Goal: Task Accomplishment & Management: Use online tool/utility

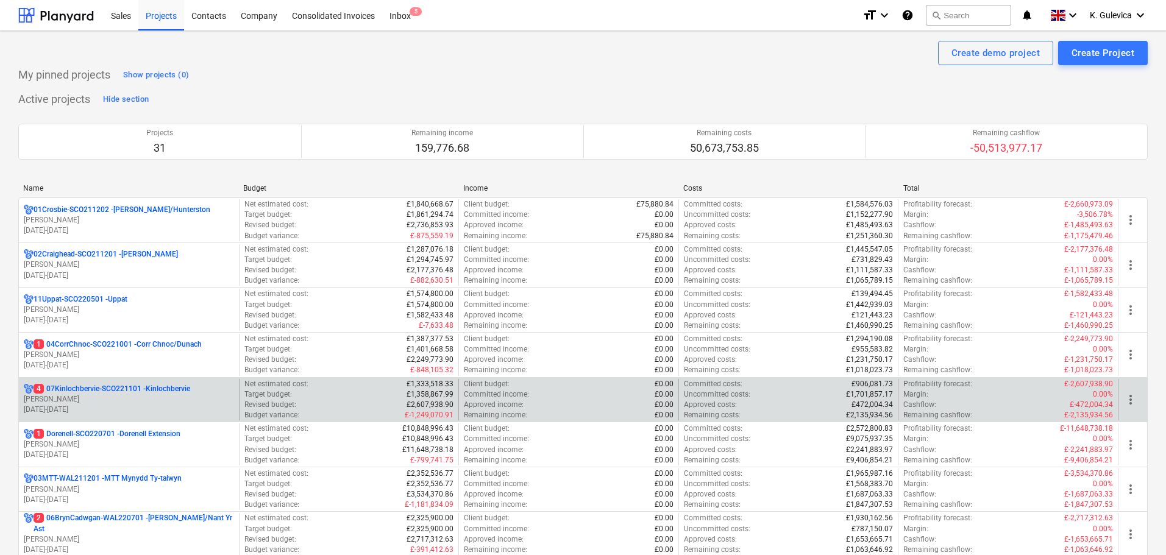
click at [132, 399] on p "[PERSON_NAME]" at bounding box center [129, 400] width 210 height 10
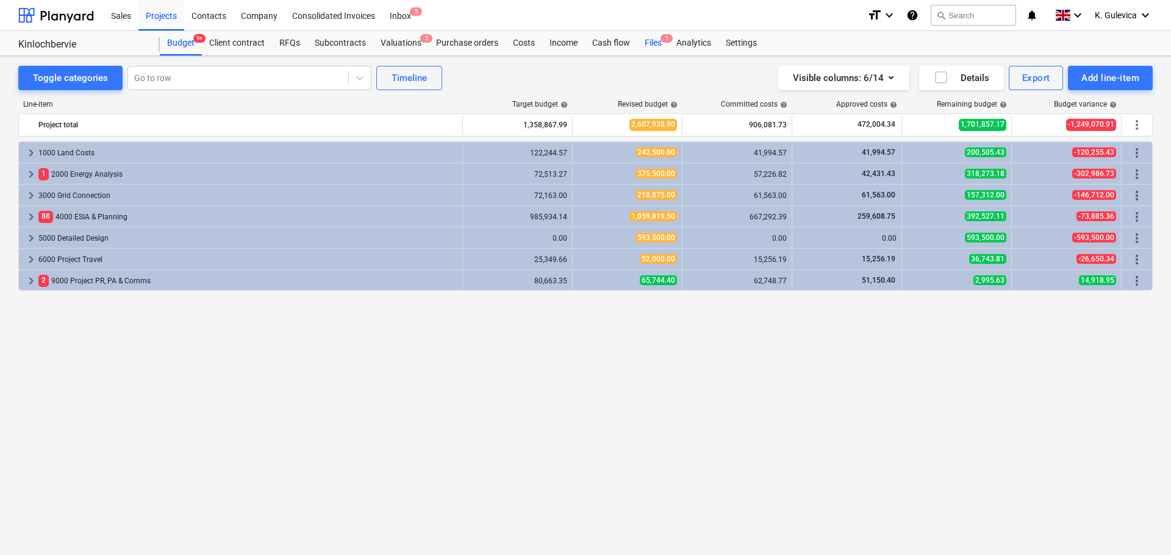
click at [652, 39] on div "Files 1" at bounding box center [653, 43] width 32 height 24
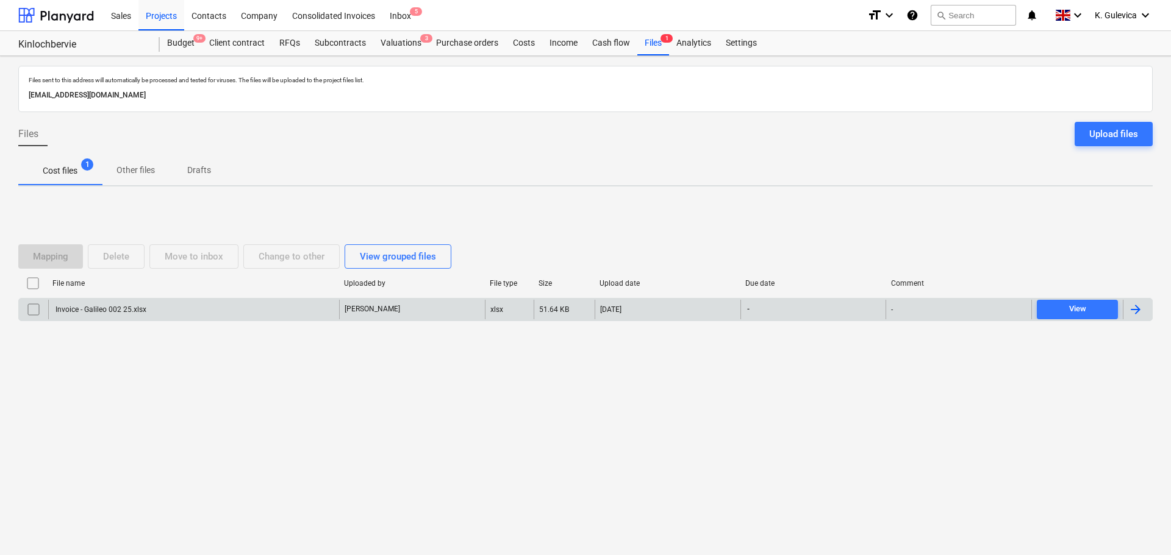
click at [167, 313] on div "Invoice - Galileo 002 25.xlsx" at bounding box center [193, 310] width 291 height 20
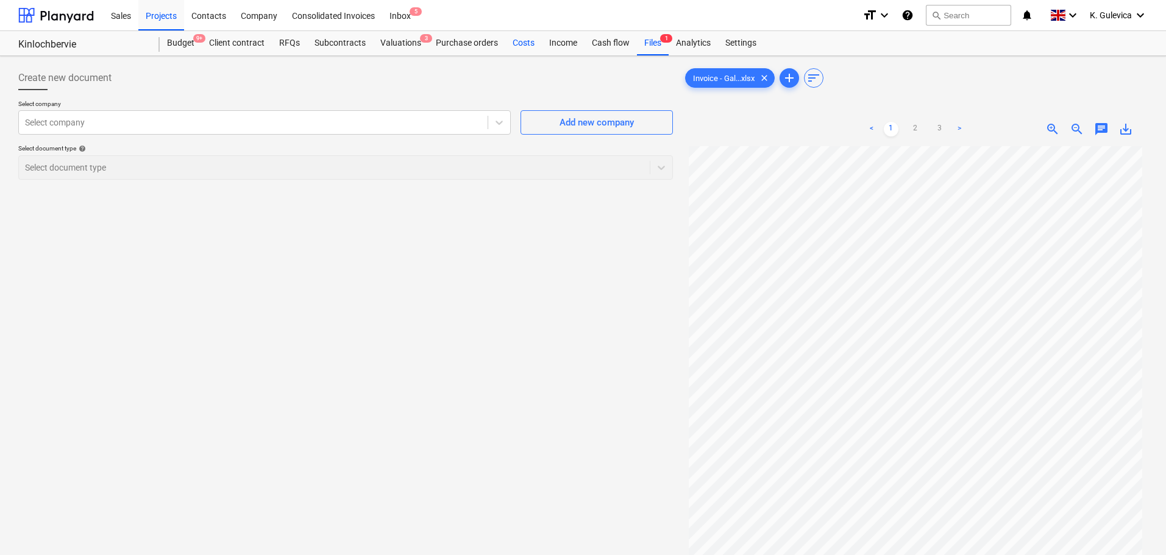
click at [521, 44] on div "Costs" at bounding box center [523, 43] width 37 height 24
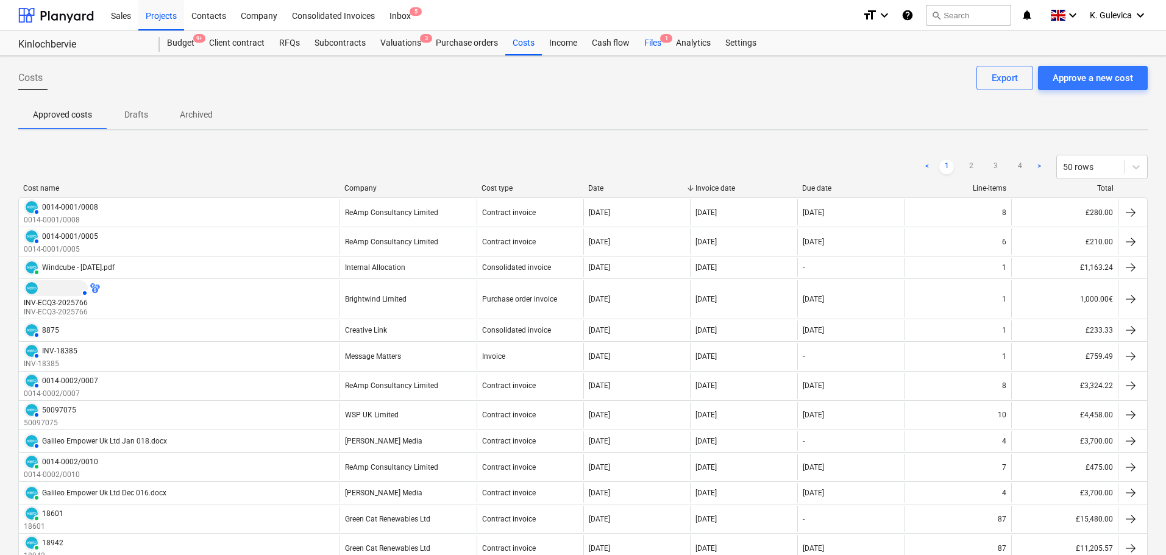
click at [648, 38] on div "Files 1" at bounding box center [653, 43] width 32 height 24
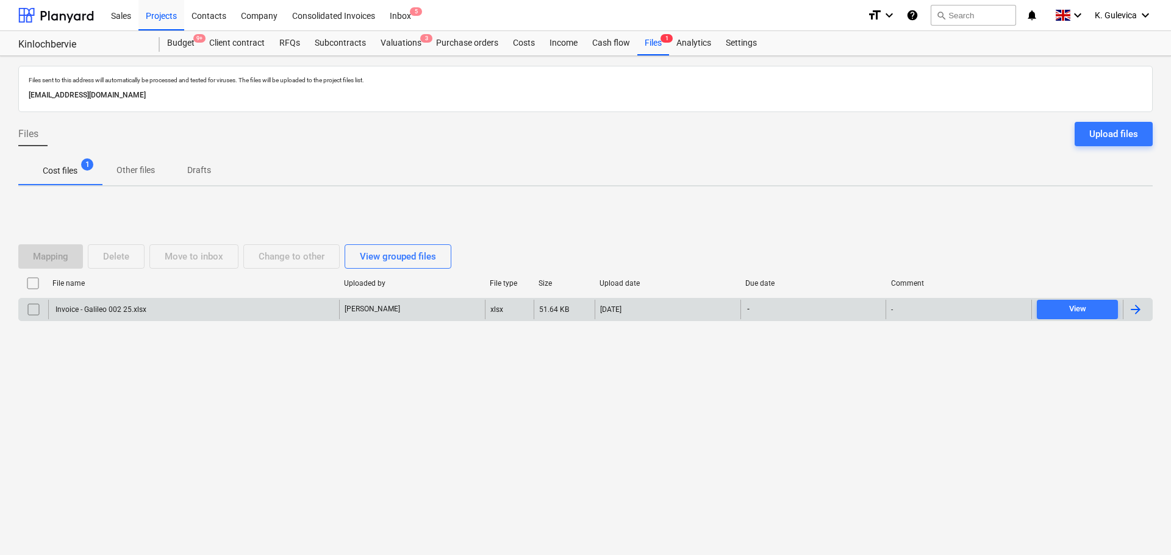
click at [294, 311] on div "Invoice - Galileo 002 25.xlsx" at bounding box center [193, 310] width 291 height 20
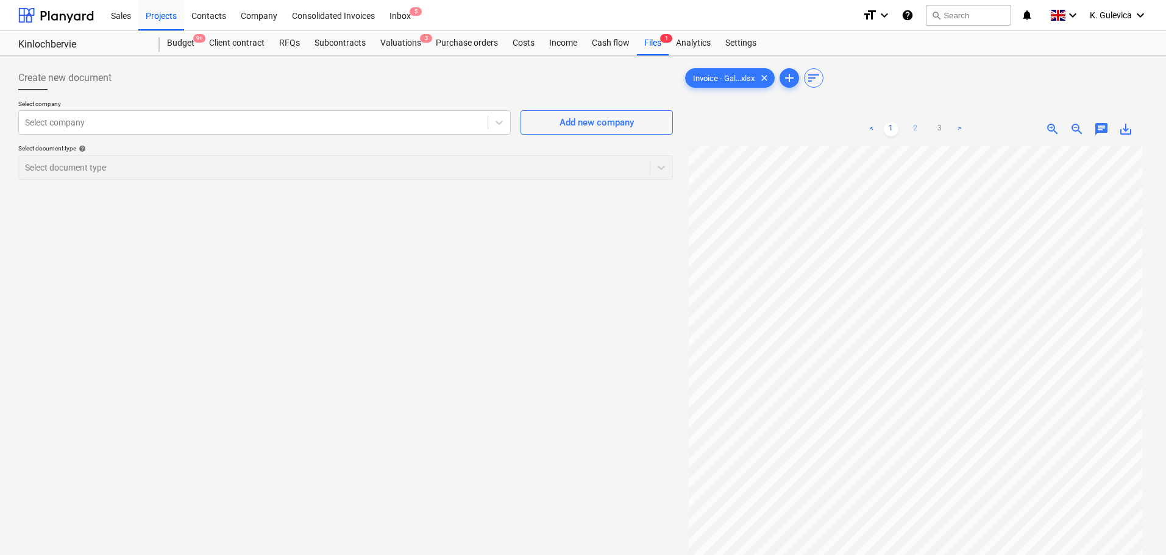
click at [913, 127] on link "2" at bounding box center [916, 129] width 15 height 15
click at [941, 126] on link "3" at bounding box center [940, 129] width 15 height 15
click at [895, 127] on link "1" at bounding box center [891, 129] width 15 height 15
click at [409, 43] on div "Valuations 3" at bounding box center [400, 43] width 55 height 24
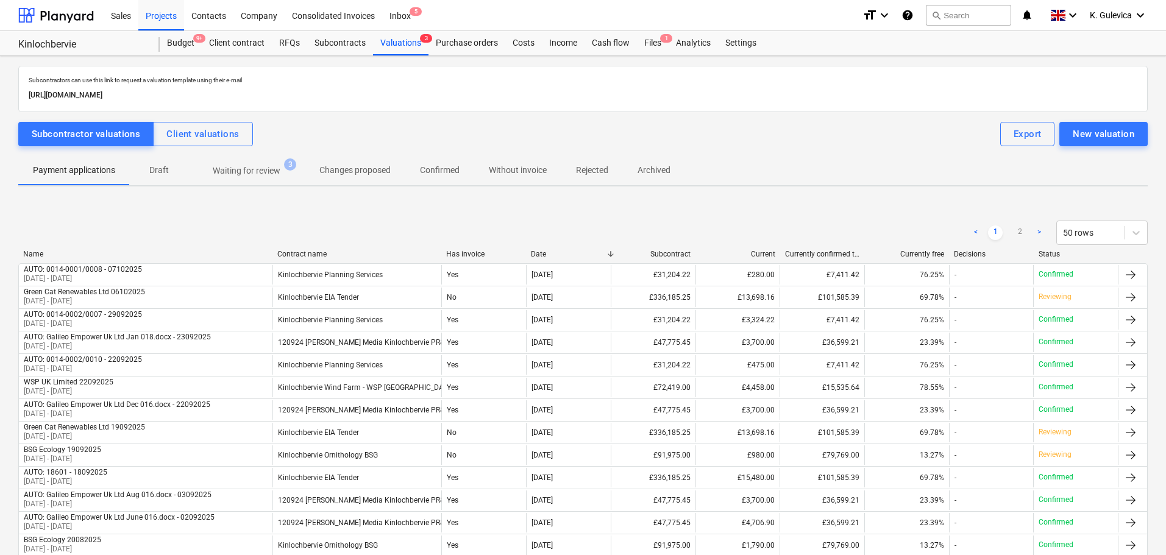
click at [252, 165] on p "Waiting for review" at bounding box center [247, 171] width 68 height 13
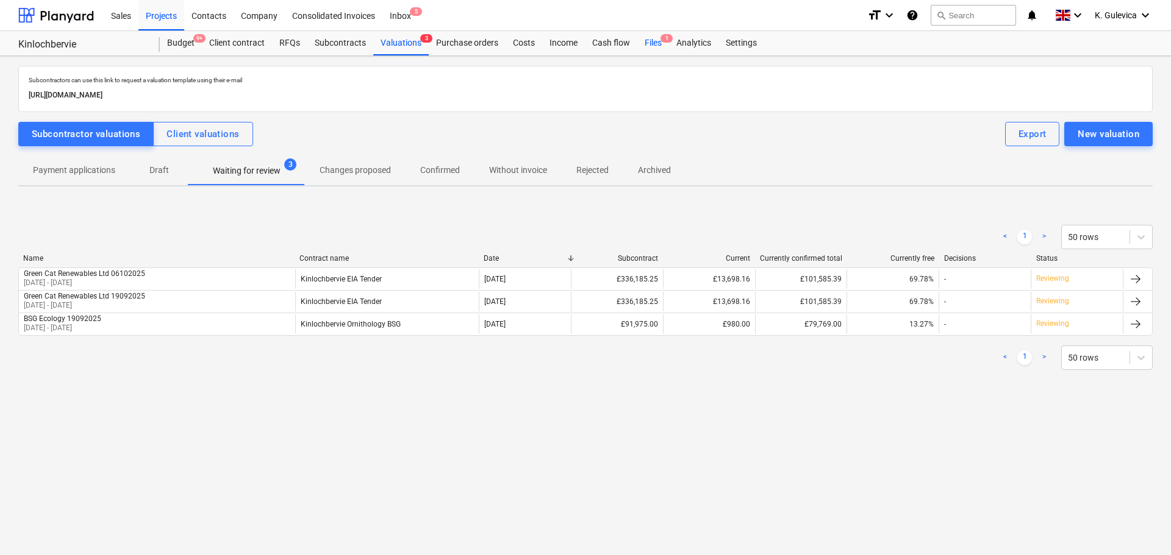
click at [645, 40] on div "Files 1" at bounding box center [653, 43] width 32 height 24
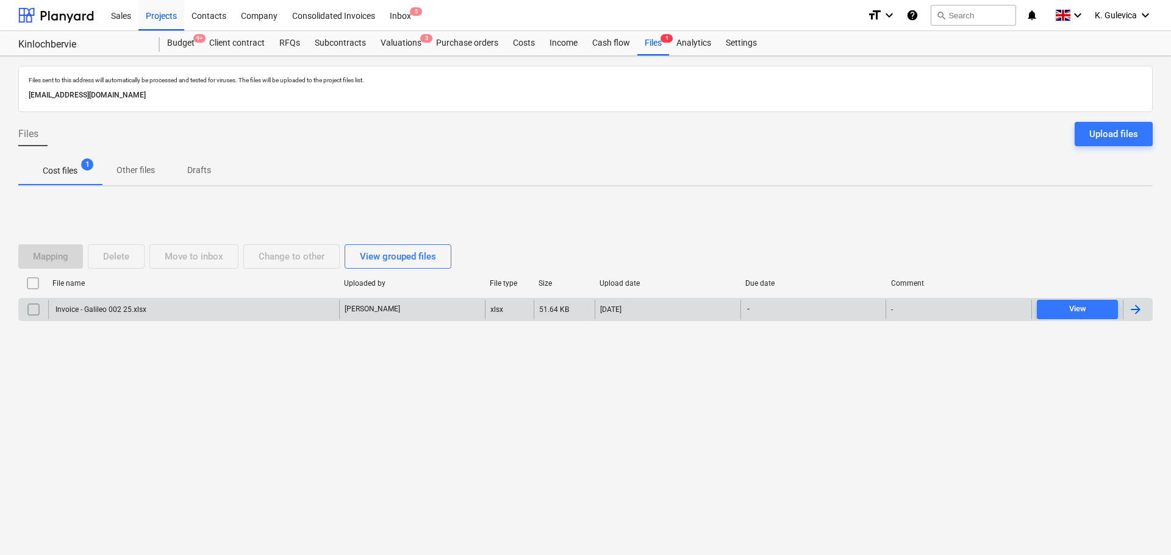
click at [232, 306] on div "Invoice - Galileo 002 25.xlsx" at bounding box center [193, 310] width 291 height 20
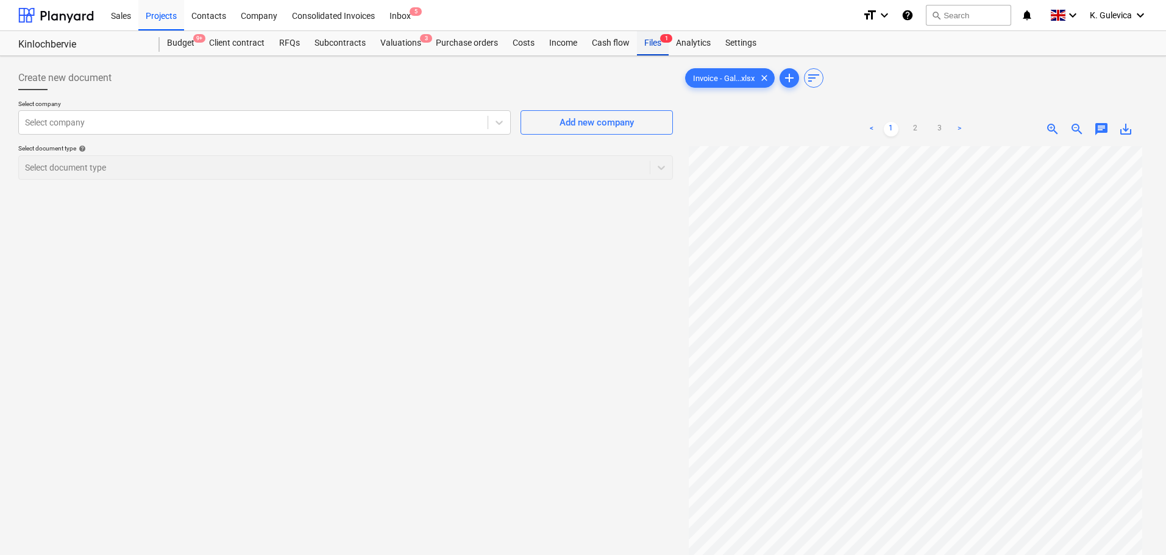
click at [649, 51] on div "Files 1" at bounding box center [653, 43] width 32 height 24
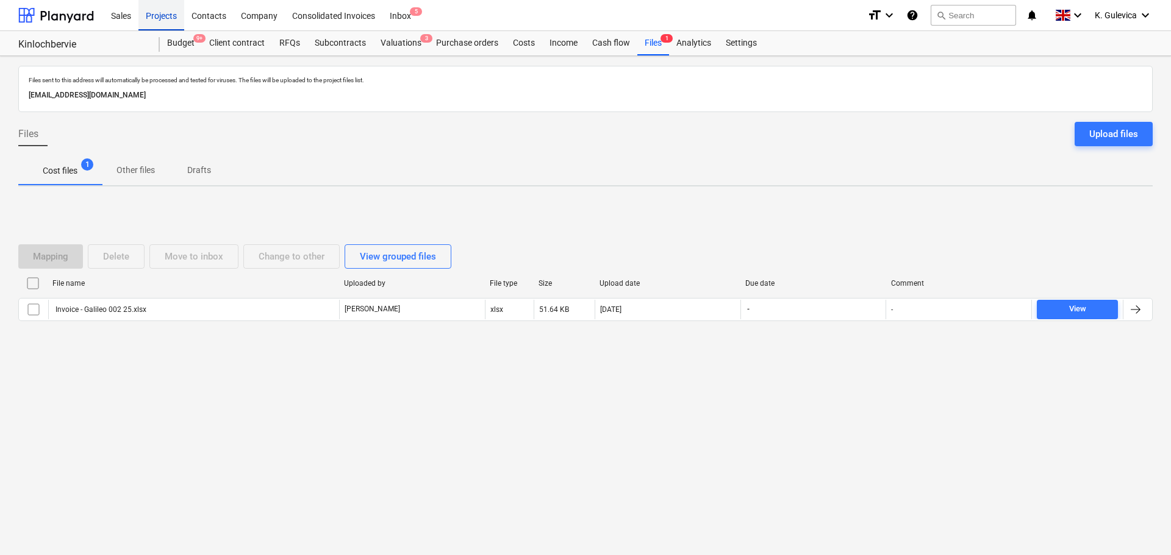
click at [165, 15] on div "Projects" at bounding box center [161, 14] width 46 height 31
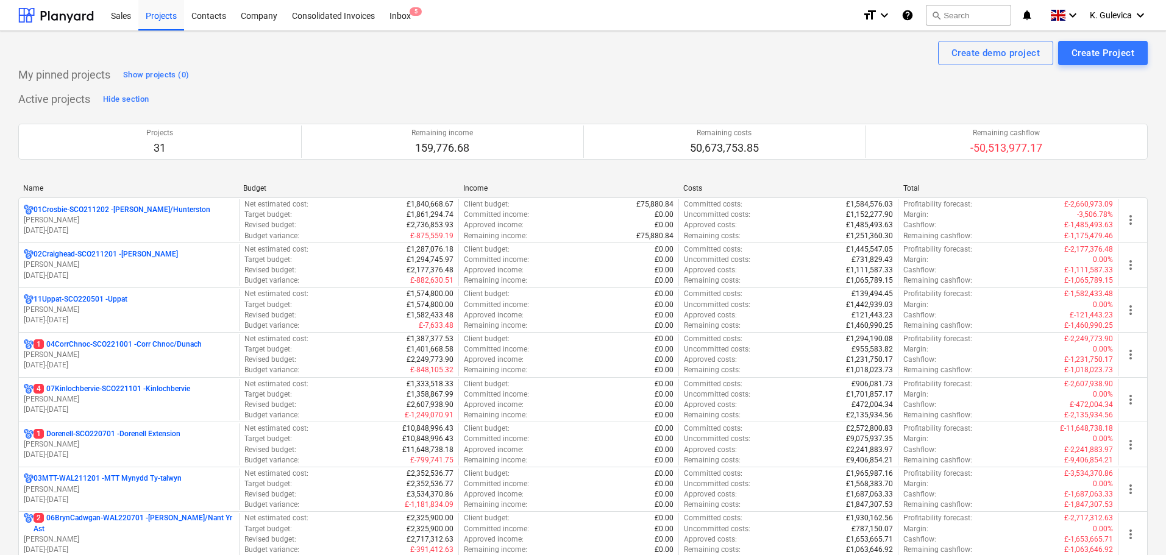
scroll to position [366, 0]
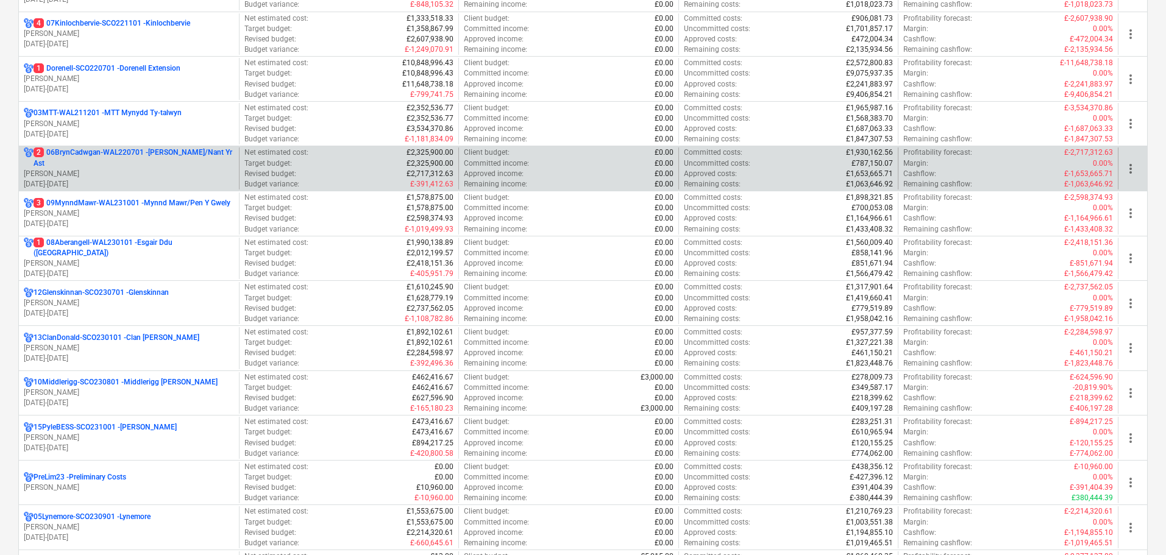
click at [124, 168] on p "2 06BrynCadwgan-WAL220701 - [PERSON_NAME]/Nant Yr Ast" at bounding box center [134, 158] width 201 height 21
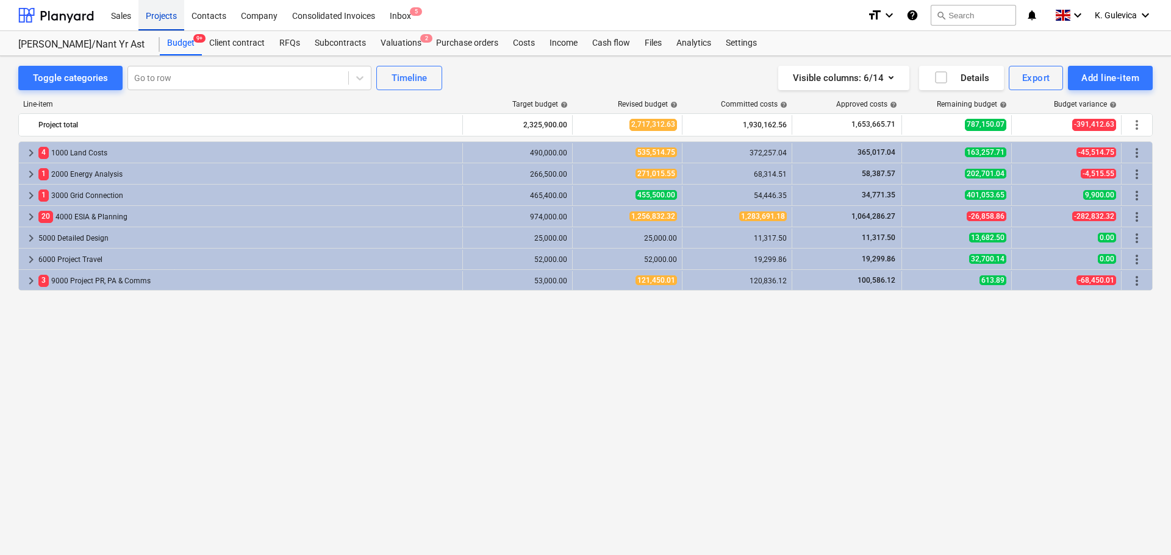
click at [167, 12] on div "Projects" at bounding box center [161, 14] width 46 height 31
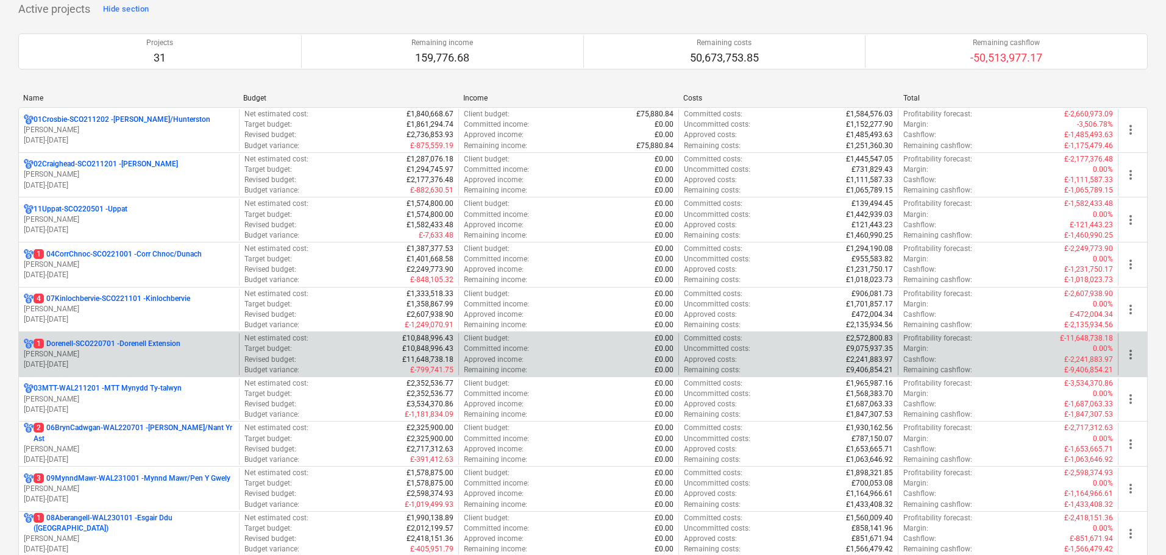
scroll to position [122, 0]
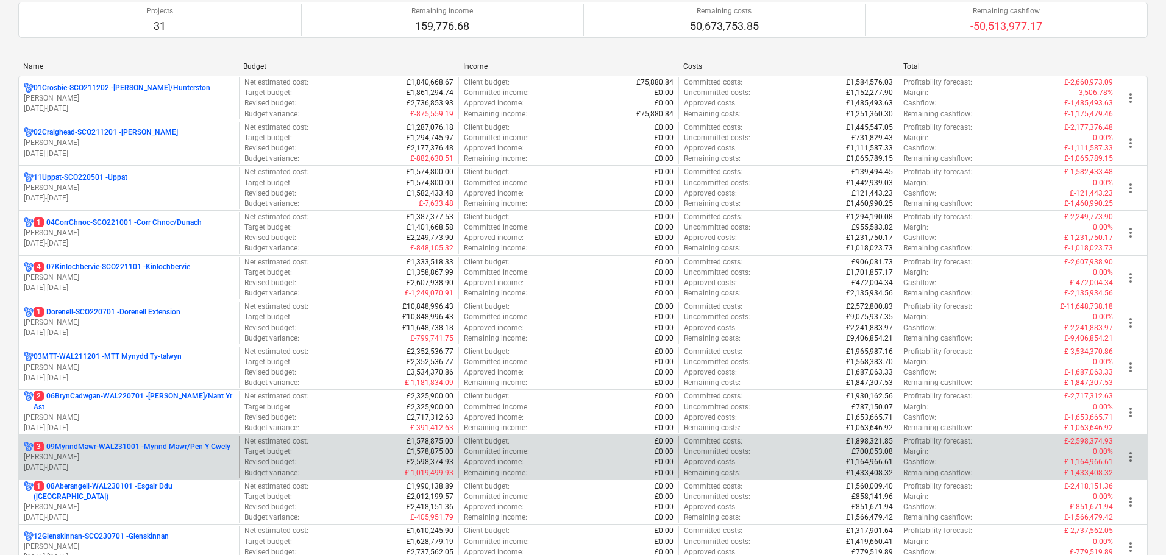
click at [134, 455] on p "[PERSON_NAME]" at bounding box center [129, 457] width 210 height 10
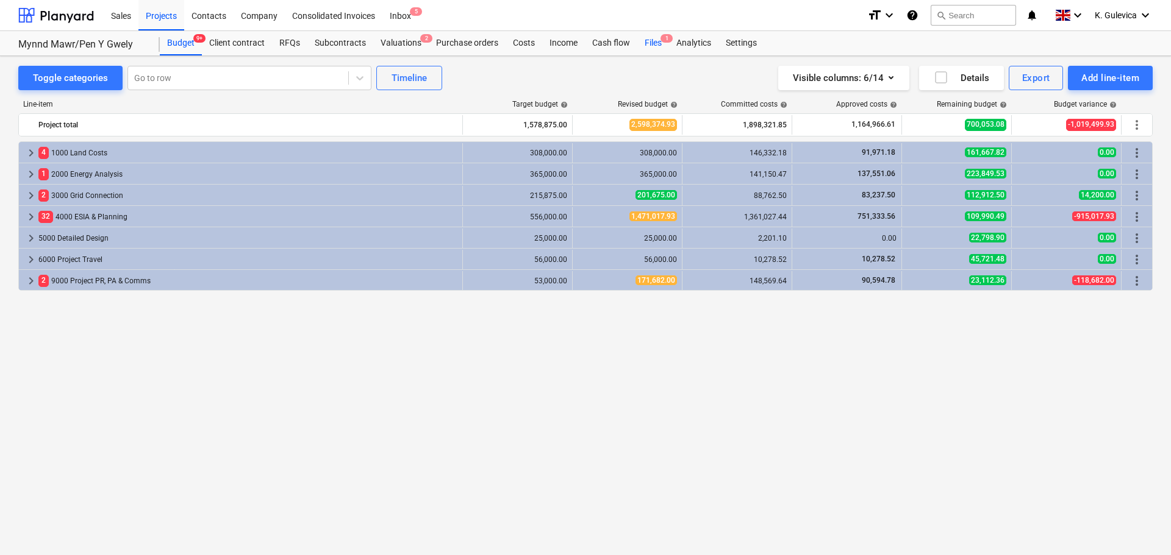
click at [655, 43] on div "Files 1" at bounding box center [653, 43] width 32 height 24
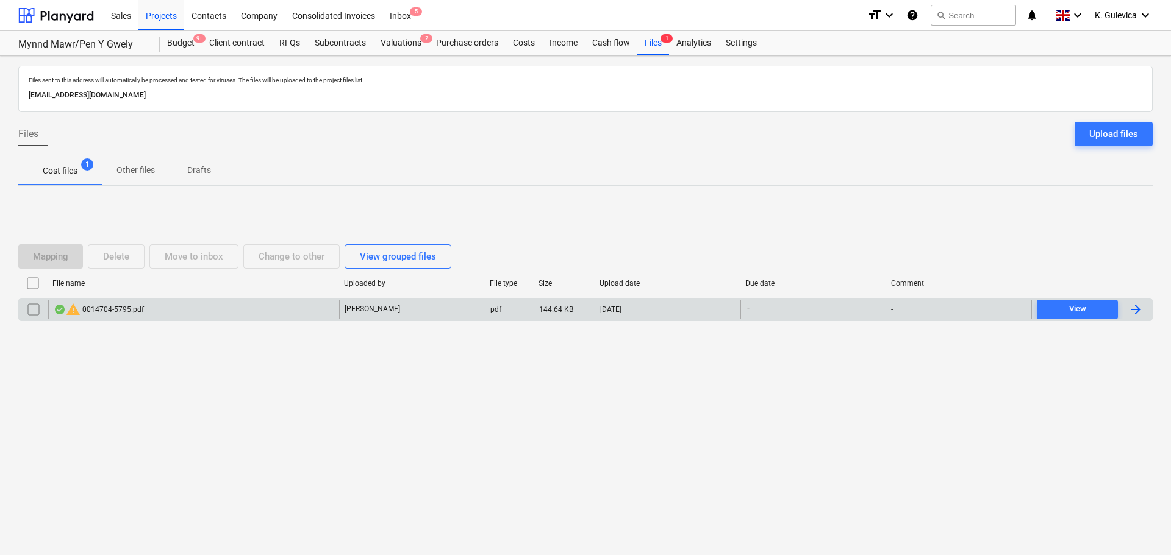
click at [295, 310] on div "warning 0014704-5795.pdf" at bounding box center [193, 310] width 291 height 20
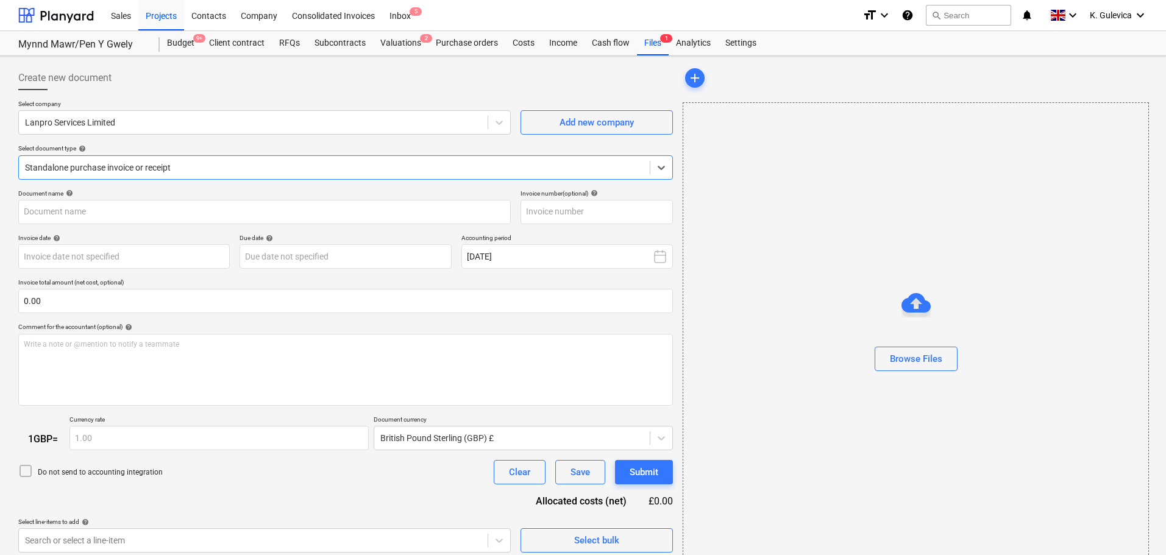
type input "0014704"
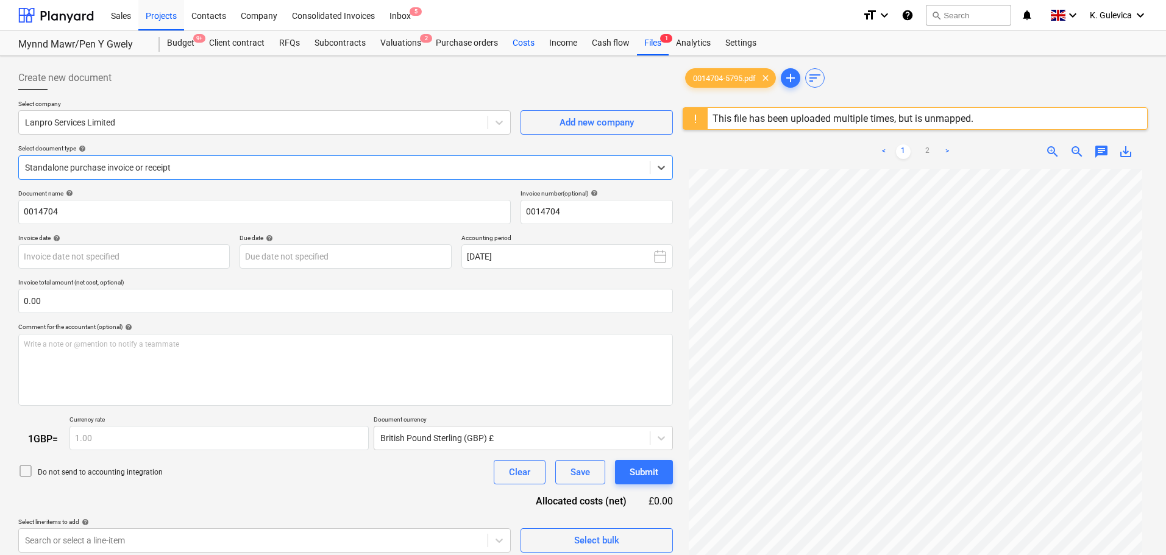
click at [522, 43] on div "Costs" at bounding box center [523, 43] width 37 height 24
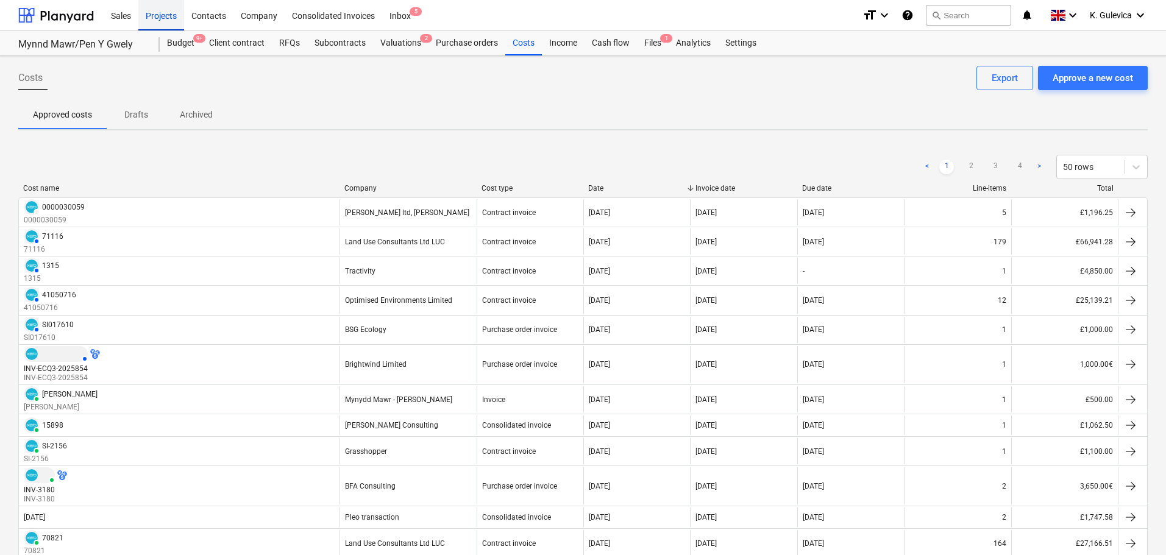
click at [155, 15] on div "Projects" at bounding box center [161, 14] width 46 height 31
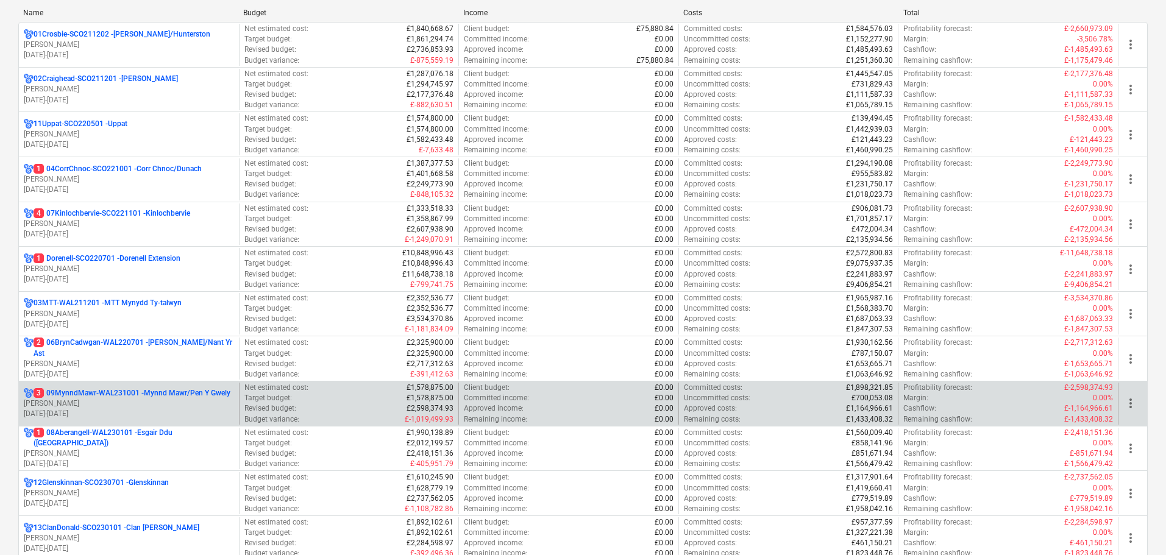
scroll to position [183, 0]
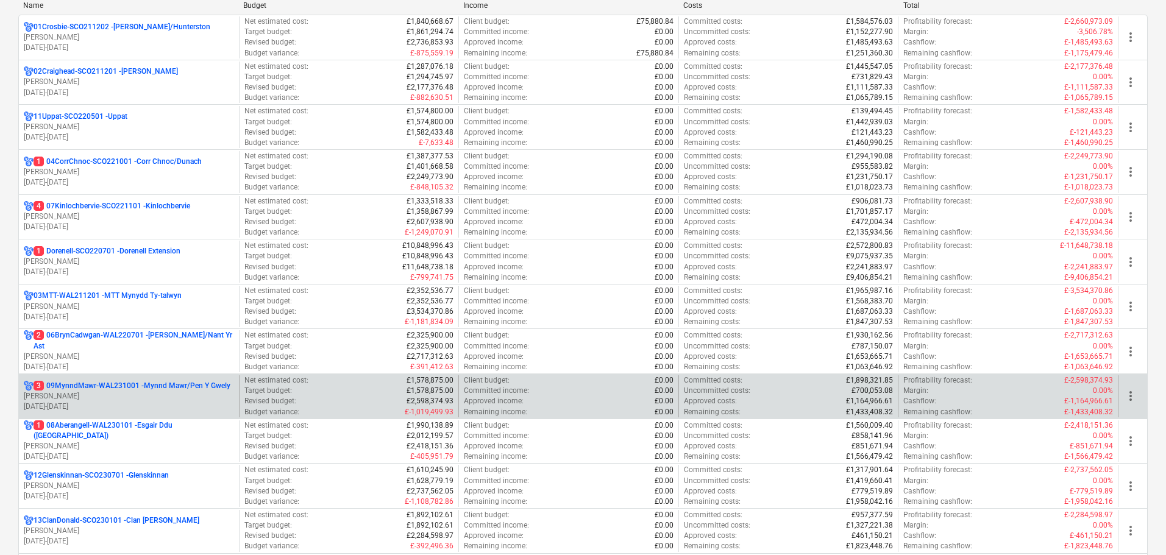
click at [130, 402] on p "[DATE] - [DATE]" at bounding box center [129, 407] width 210 height 10
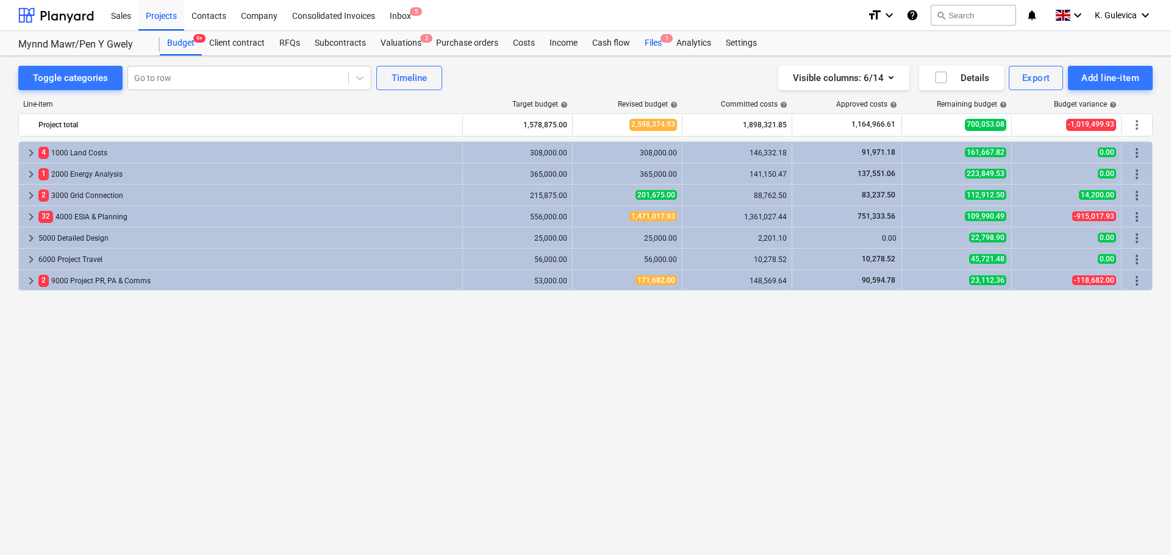
click at [650, 40] on div "Files 1" at bounding box center [653, 43] width 32 height 24
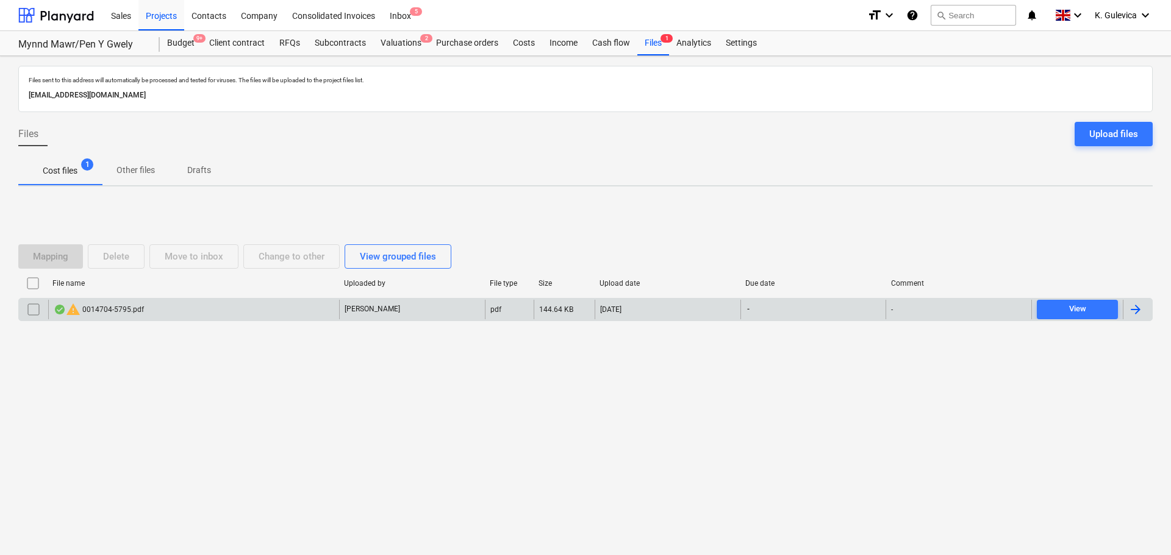
click at [291, 307] on div "warning 0014704-5795.pdf" at bounding box center [193, 310] width 291 height 20
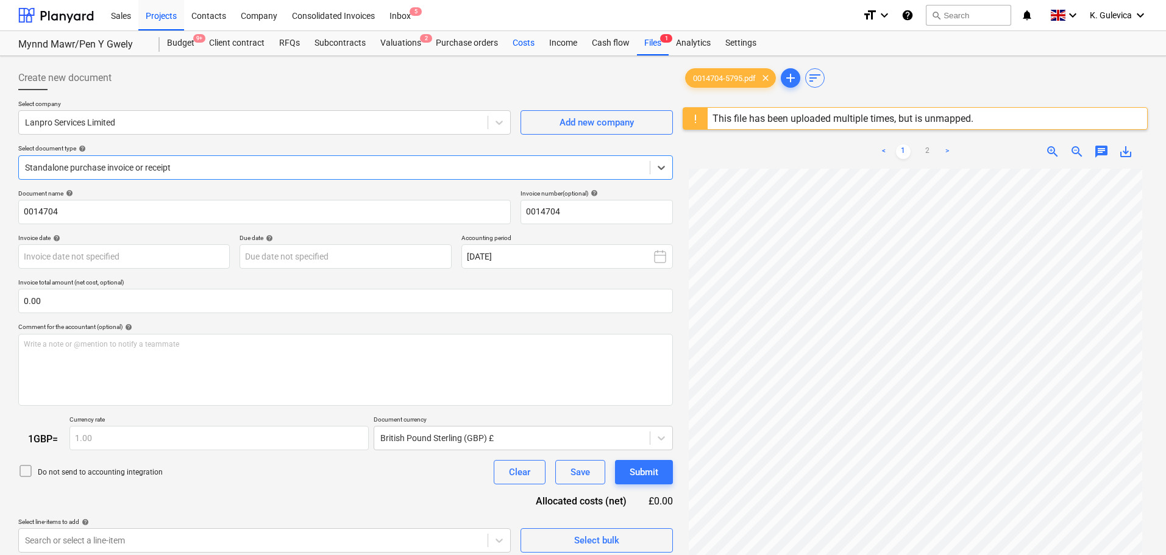
click at [521, 41] on div "Costs" at bounding box center [523, 43] width 37 height 24
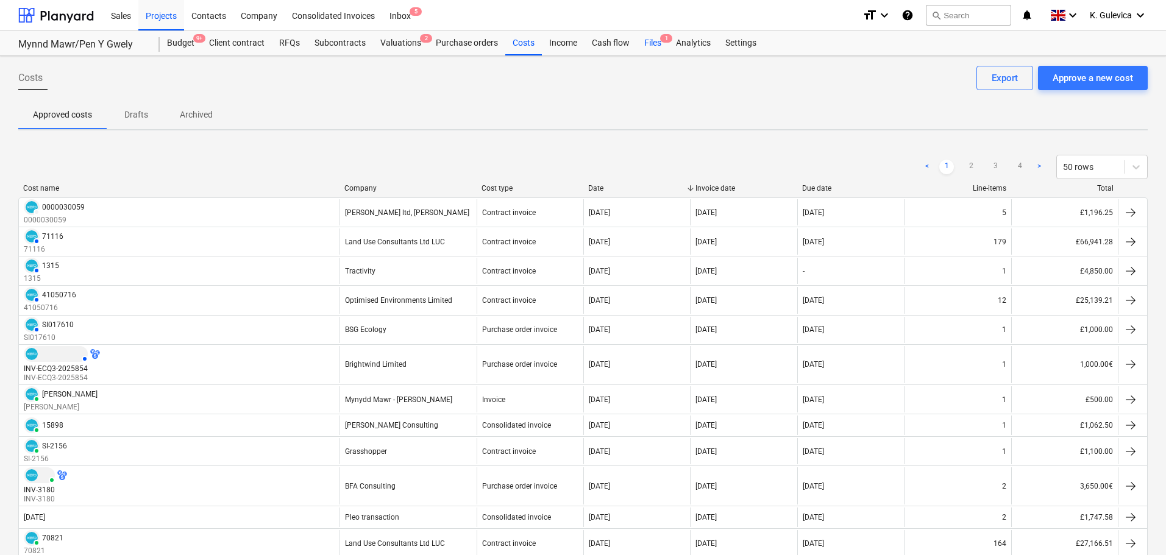
click at [656, 41] on div "Files 1" at bounding box center [653, 43] width 32 height 24
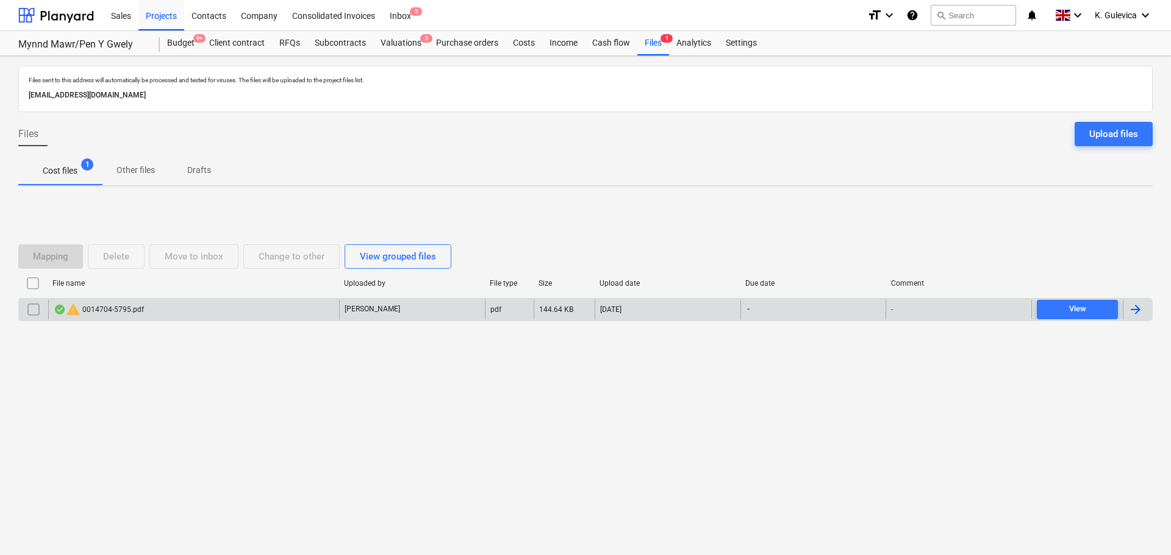
click at [31, 310] on input "checkbox" at bounding box center [34, 310] width 20 height 20
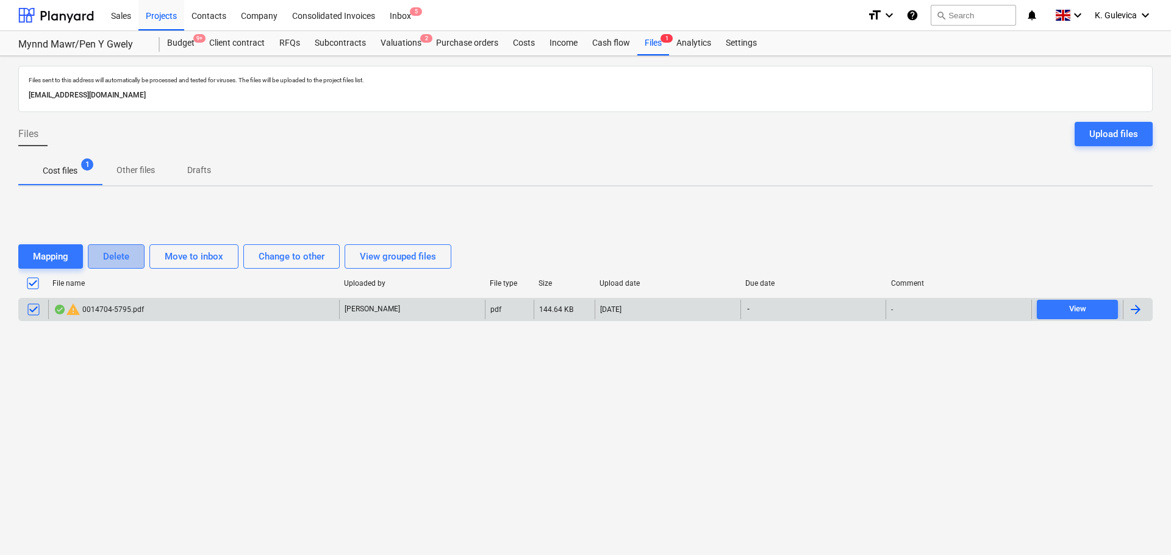
click at [103, 260] on div "Delete" at bounding box center [116, 257] width 26 height 16
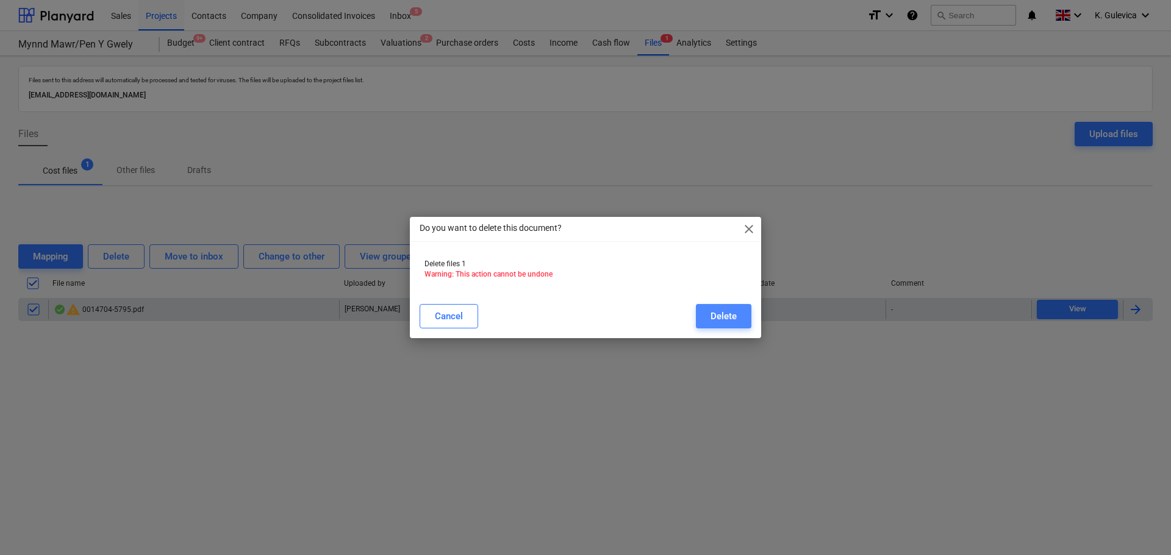
click at [716, 322] on div "Delete" at bounding box center [723, 317] width 26 height 16
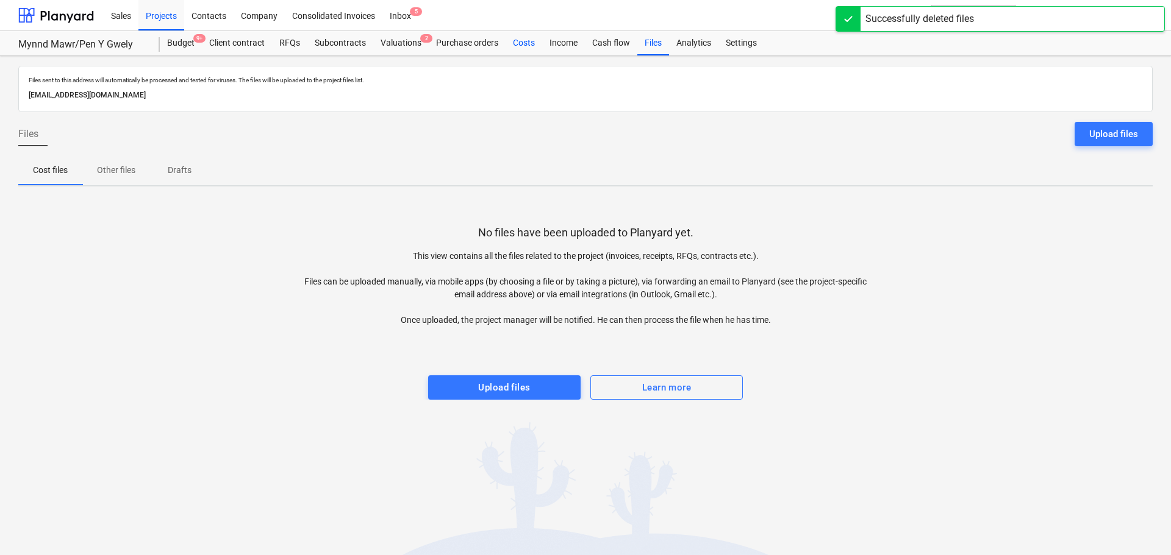
click at [523, 43] on div "Costs" at bounding box center [523, 43] width 37 height 24
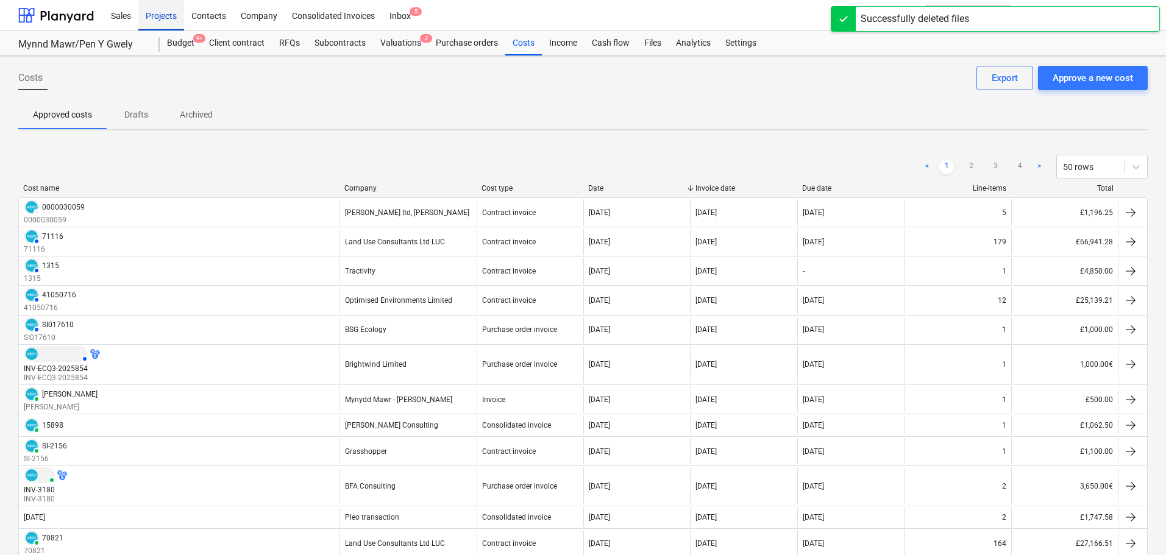
click at [151, 14] on div "Projects" at bounding box center [161, 14] width 46 height 31
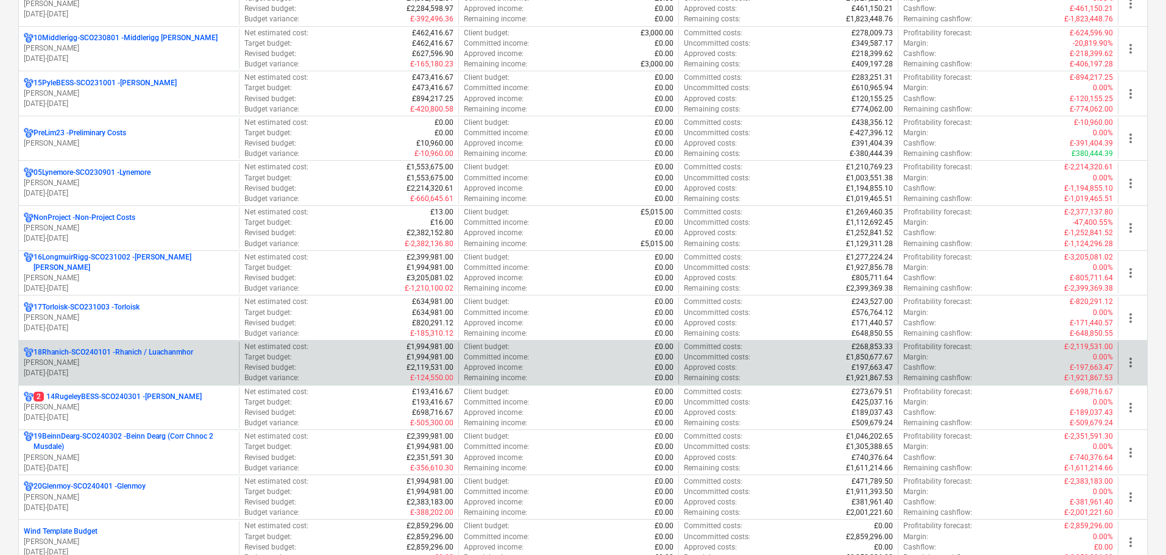
scroll to position [732, 0]
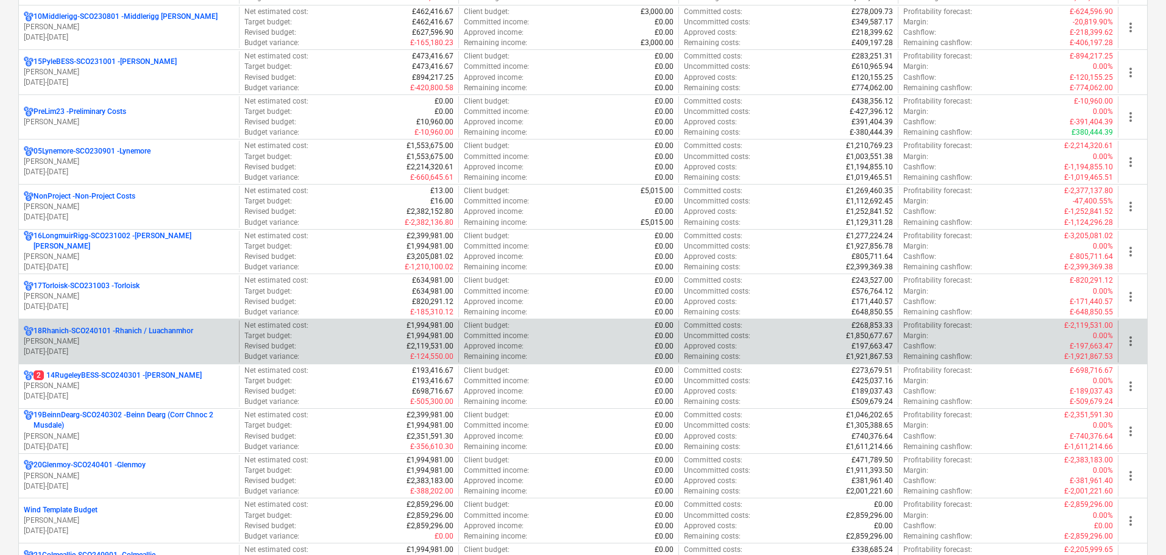
click at [99, 379] on p "2 14RugeleyBESS-SCO240301 - [PERSON_NAME]" at bounding box center [118, 376] width 168 height 10
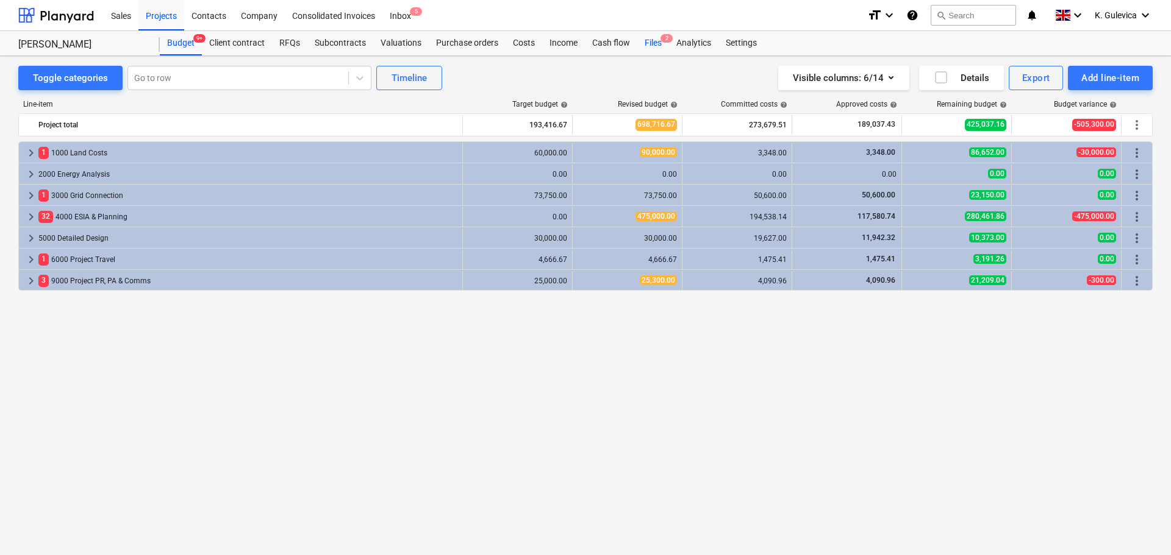
click at [648, 43] on div "Files 2" at bounding box center [653, 43] width 32 height 24
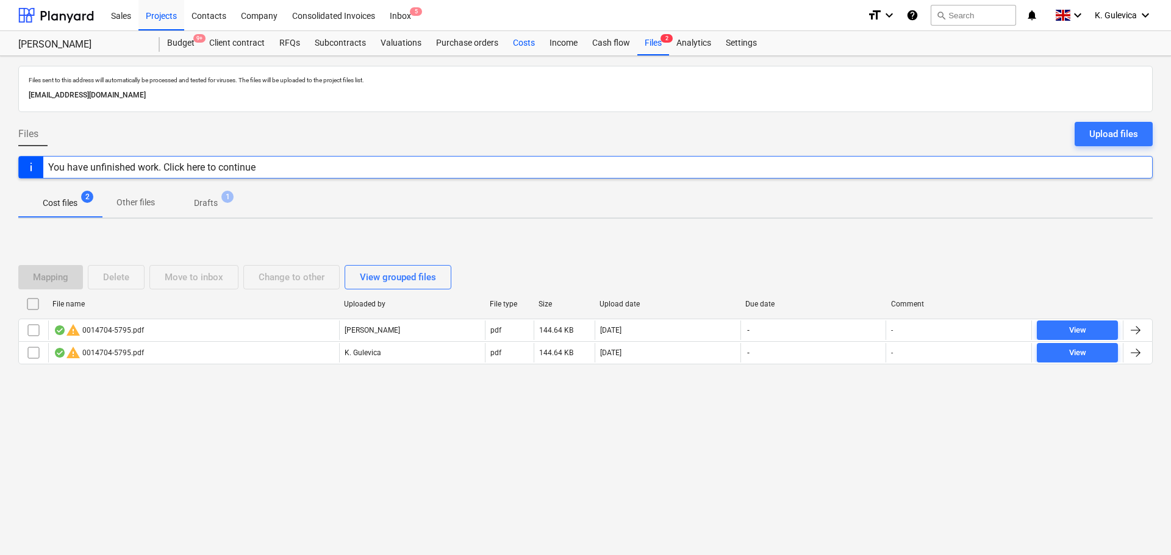
click at [519, 48] on div "Costs" at bounding box center [523, 43] width 37 height 24
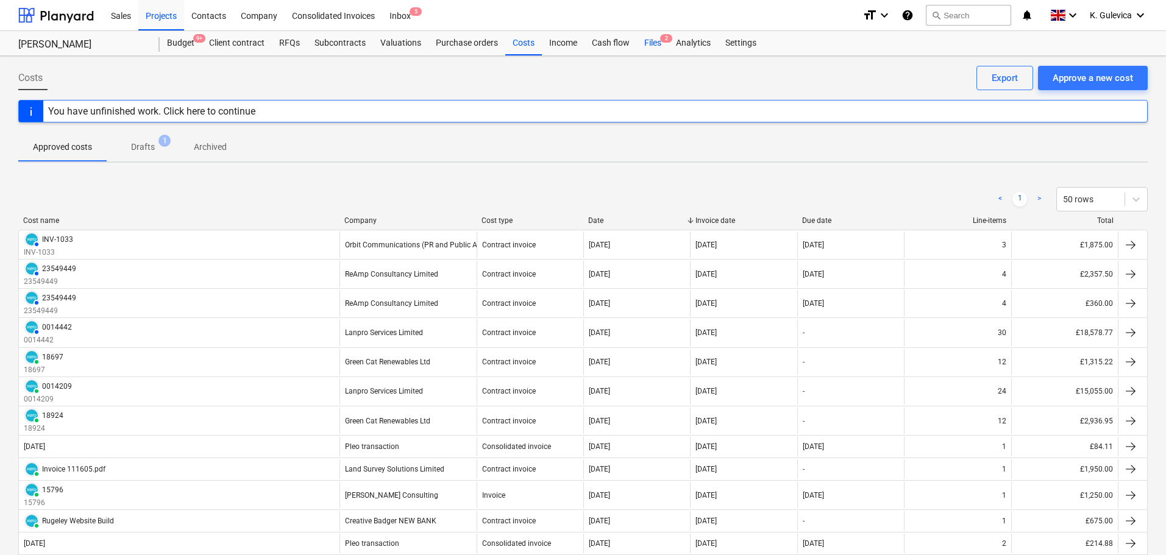
click at [652, 42] on div "Files 2" at bounding box center [653, 43] width 32 height 24
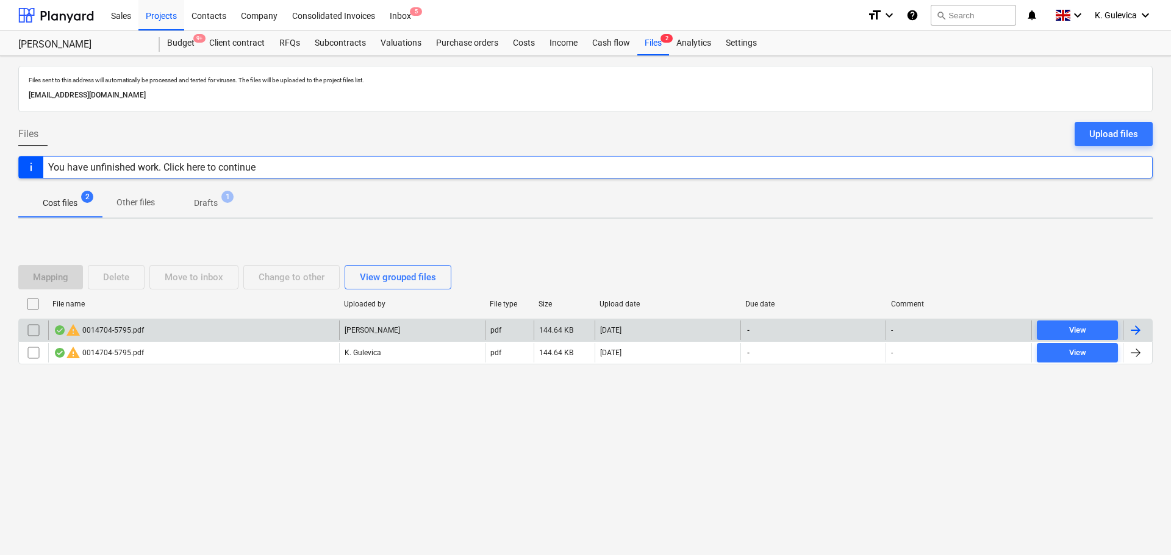
click at [265, 330] on div "warning 0014704-5795.pdf" at bounding box center [193, 331] width 291 height 20
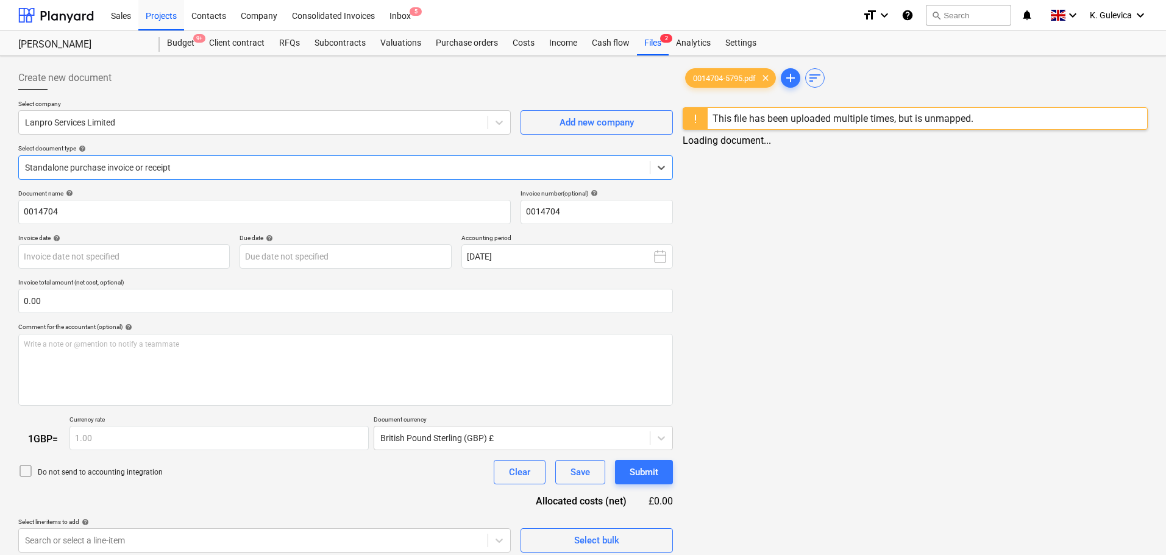
type input "0014704"
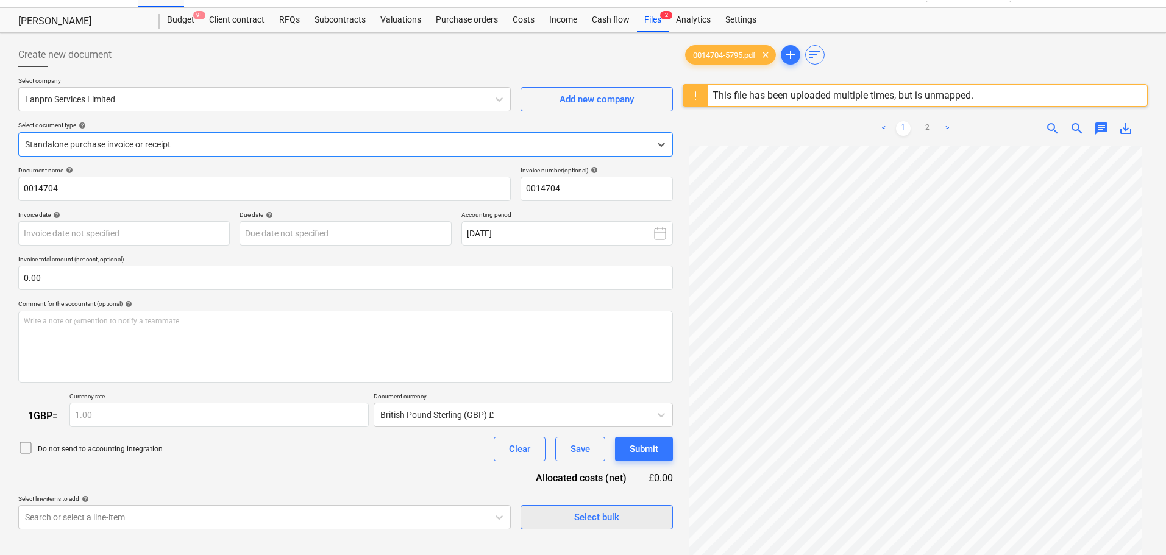
scroll to position [23, 0]
click at [656, 21] on div "Files 2" at bounding box center [653, 21] width 32 height 24
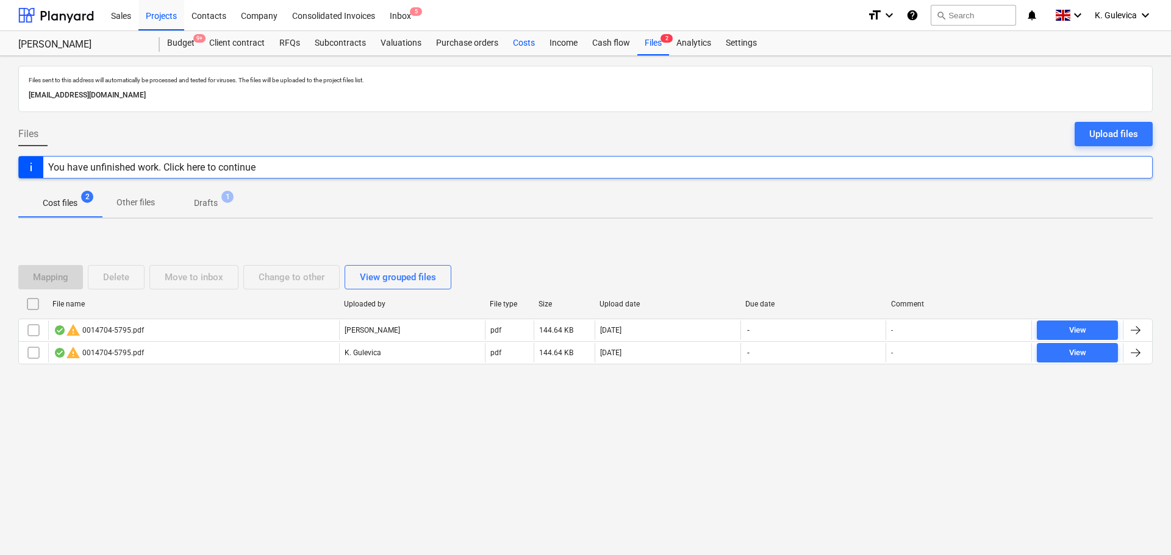
click at [522, 42] on div "Costs" at bounding box center [523, 43] width 37 height 24
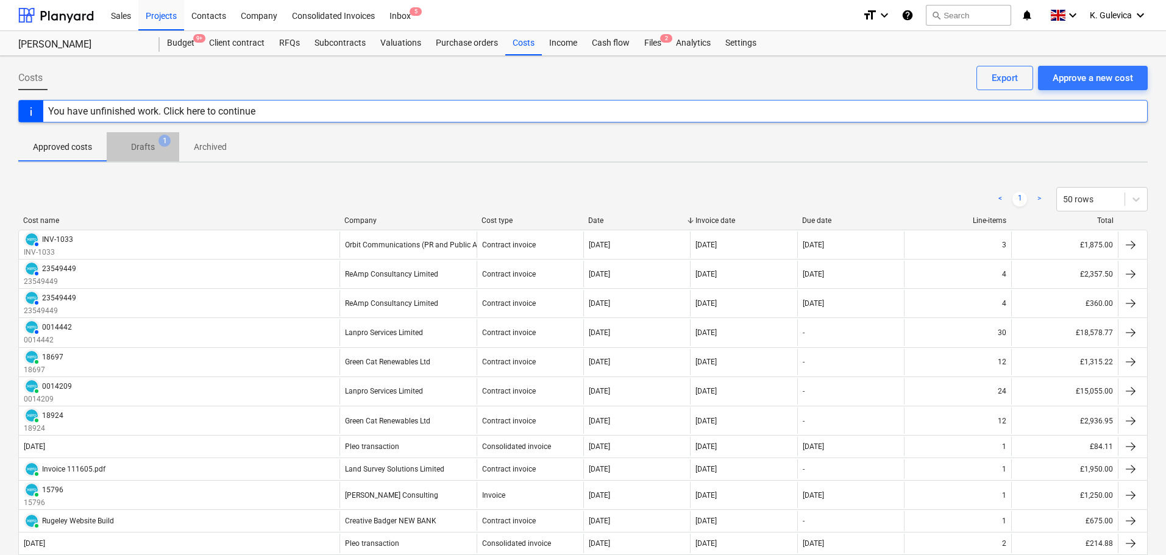
click at [141, 143] on p "Drafts" at bounding box center [143, 147] width 24 height 13
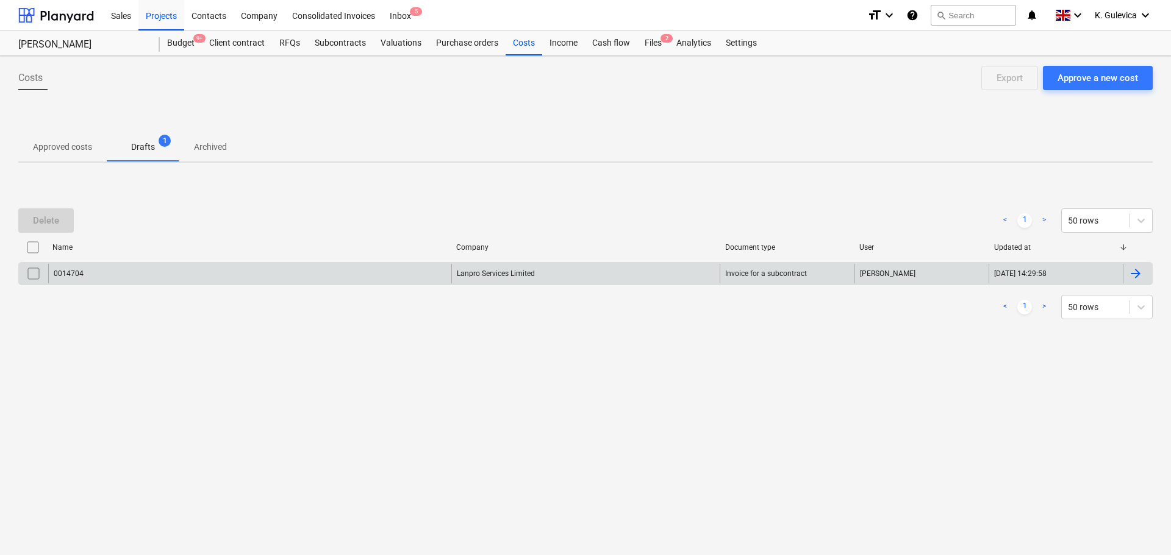
click at [199, 270] on div "0014704" at bounding box center [249, 274] width 403 height 20
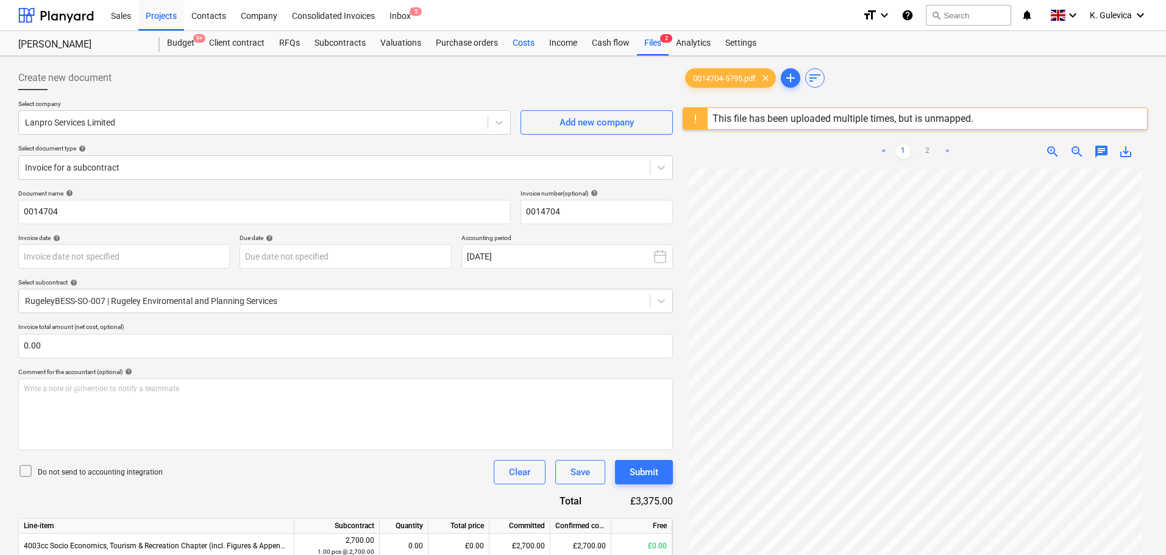
click at [516, 43] on div "Costs" at bounding box center [523, 43] width 37 height 24
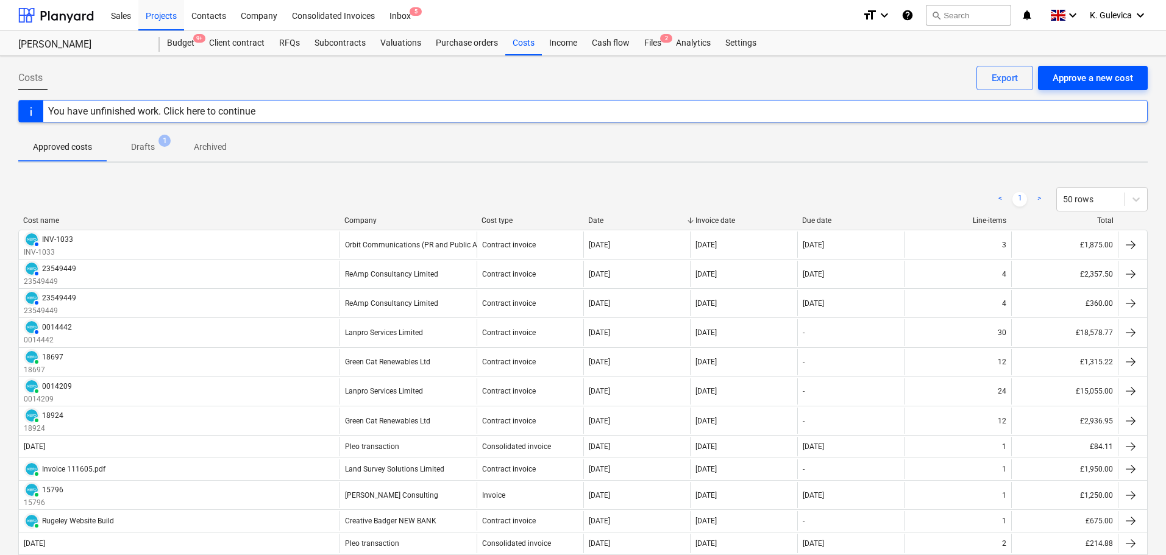
click at [1082, 74] on div "Approve a new cost" at bounding box center [1093, 78] width 80 height 16
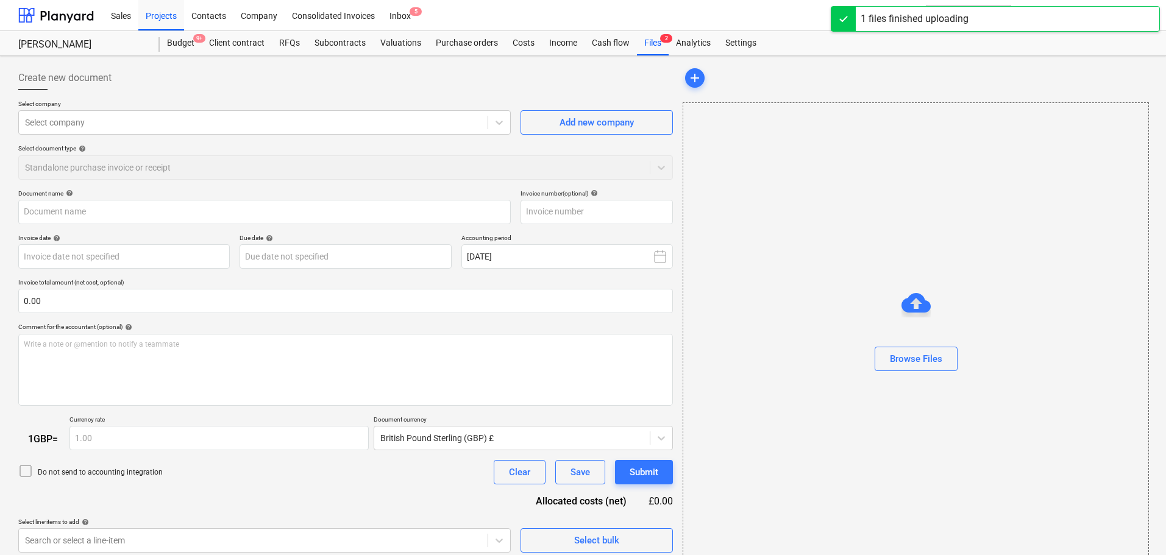
type input "0423_001.pdf"
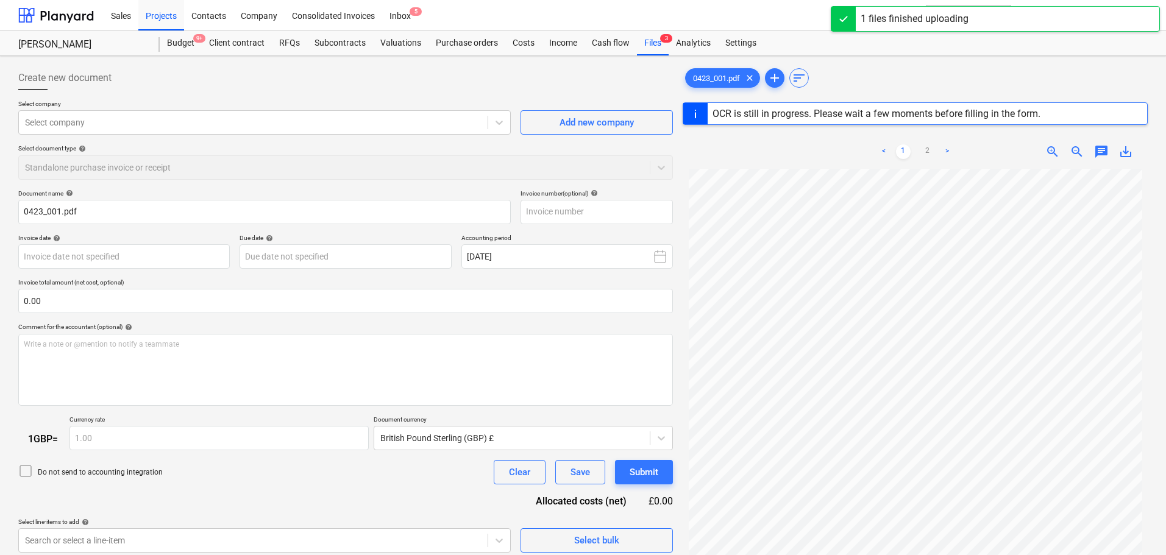
type input "[DATE]"
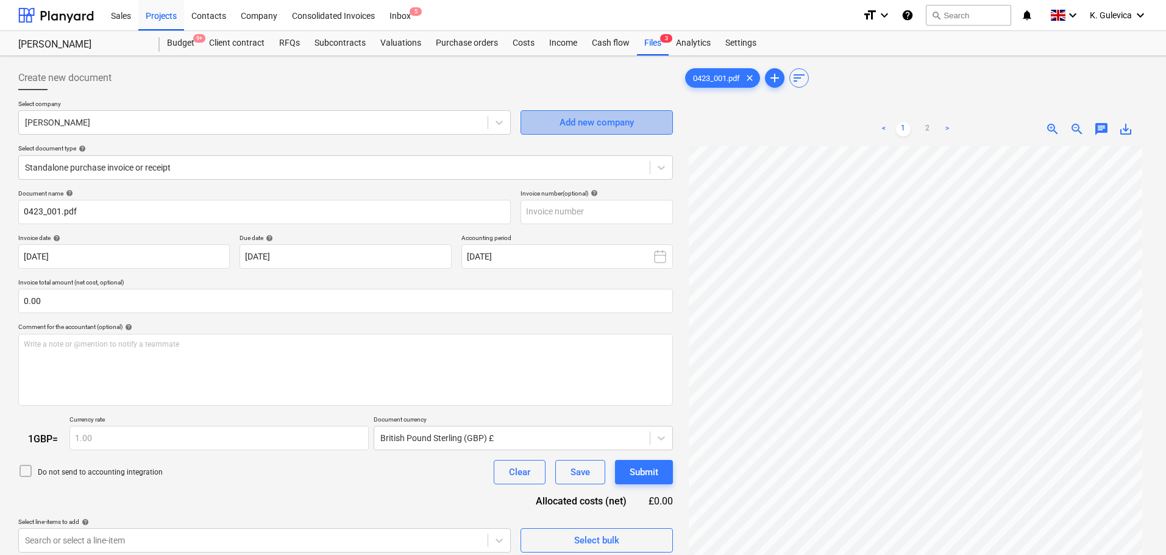
click at [582, 118] on div "Add new company" at bounding box center [597, 123] width 74 height 16
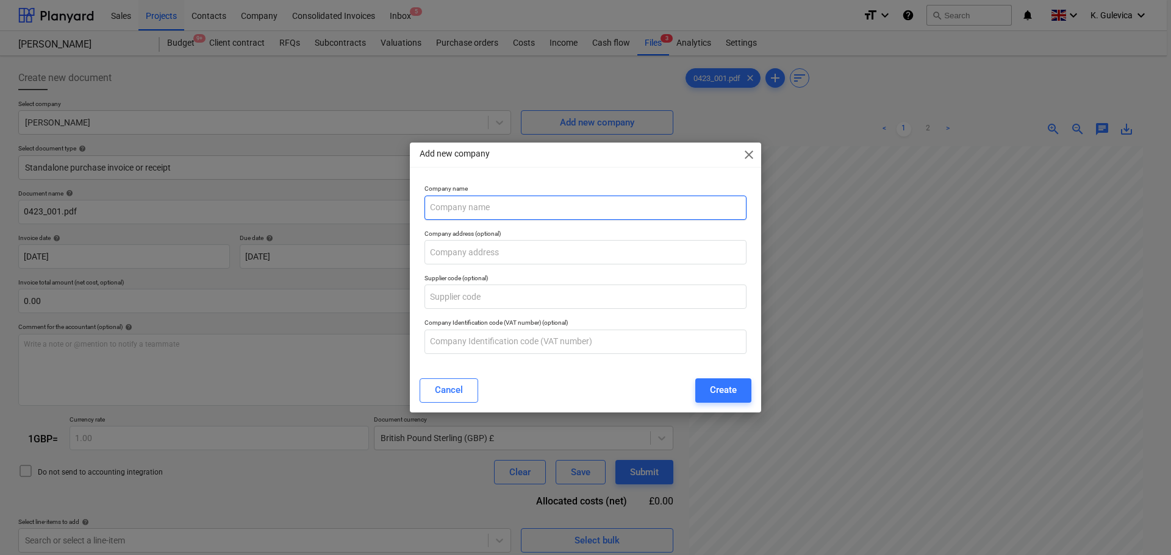
click at [505, 203] on input "text" at bounding box center [585, 208] width 322 height 24
drag, startPoint x: 578, startPoint y: 208, endPoint x: 490, endPoint y: 209, distance: 88.4
click at [490, 209] on input "[PERSON_NAME] and [PERSON_NAME]" at bounding box center [585, 208] width 322 height 24
type input "[PERSON_NAME] and [PERSON_NAME]"
click at [724, 384] on div "Create" at bounding box center [723, 390] width 27 height 16
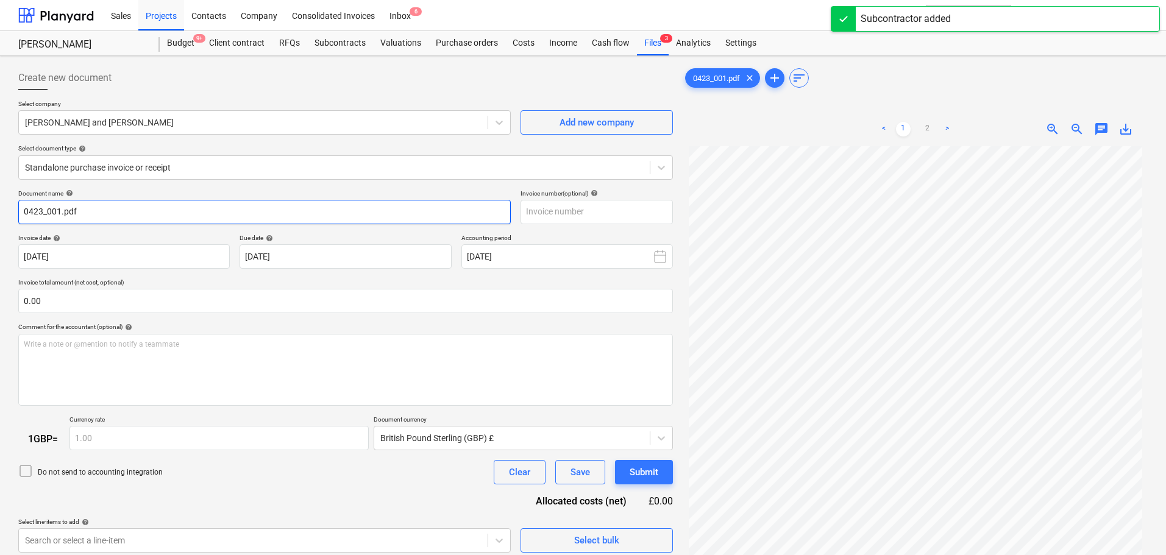
drag, startPoint x: 101, startPoint y: 205, endPoint x: 68, endPoint y: 205, distance: 32.9
click at [4, 212] on div "Create new document Select company [PERSON_NAME] and [PERSON_NAME] Add new comp…" at bounding box center [583, 366] width 1166 height 621
paste input "[PERSON_NAME] and [PERSON_NAME]"
type input "[PERSON_NAME] and [PERSON_NAME]"
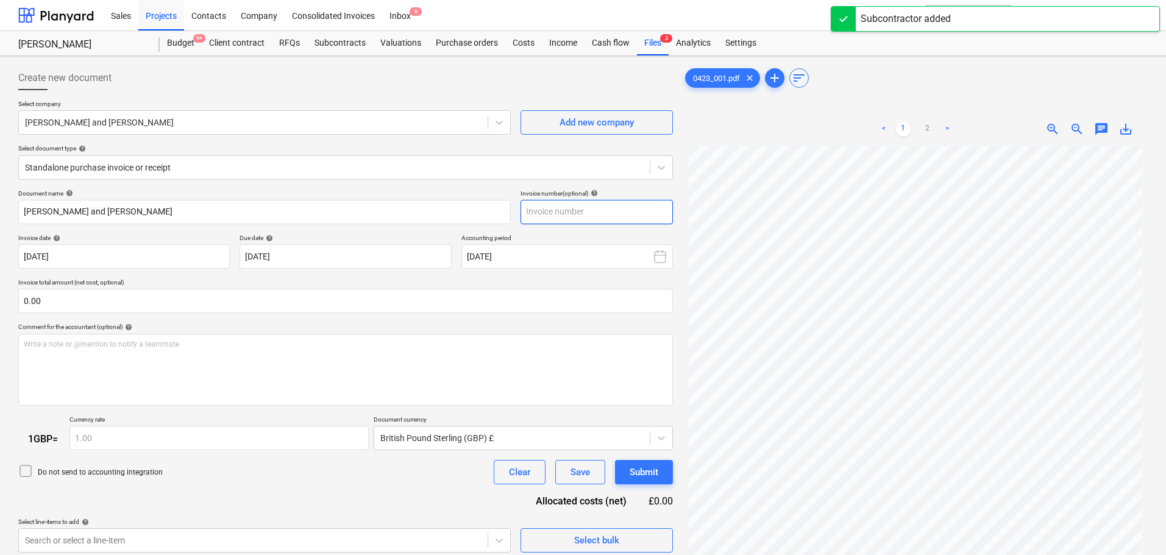
click at [562, 216] on input "text" at bounding box center [597, 212] width 152 height 24
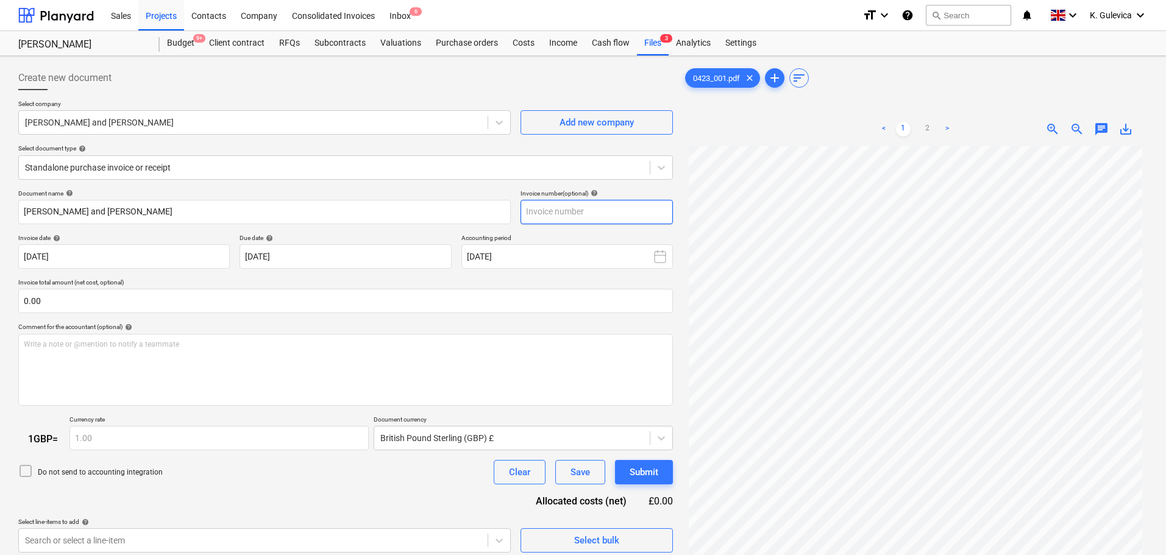
paste input "[PERSON_NAME] and [PERSON_NAME]"
type input "[PERSON_NAME] and [PERSON_NAME]"
click at [159, 259] on body "Sales Projects Contacts Company Consolidated Invoices Inbox 6 format_size keybo…" at bounding box center [583, 277] width 1166 height 555
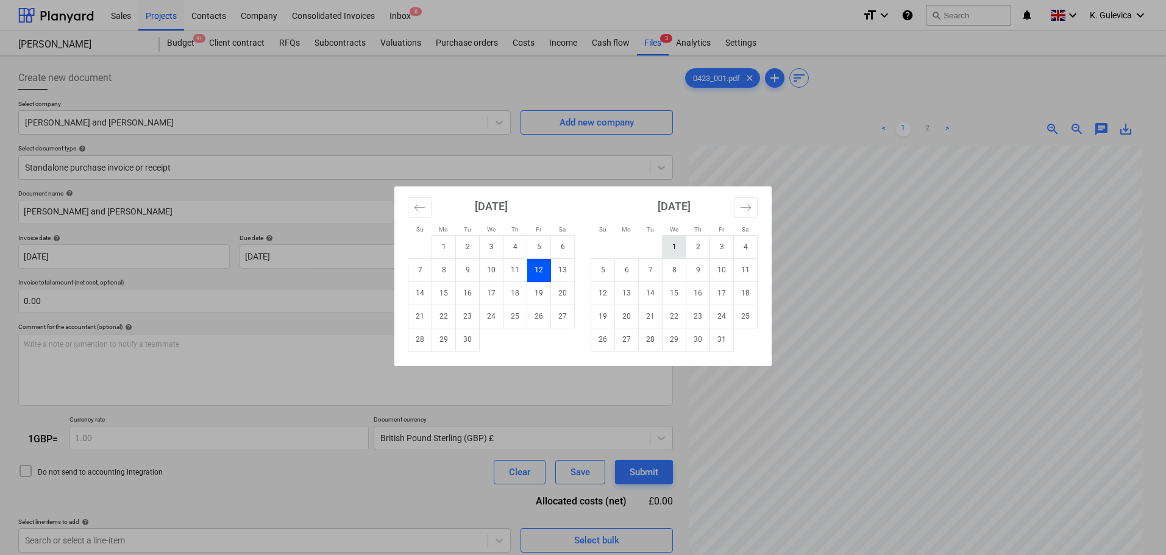
click at [673, 249] on td "1" at bounding box center [675, 246] width 24 height 23
type input "[DATE]"
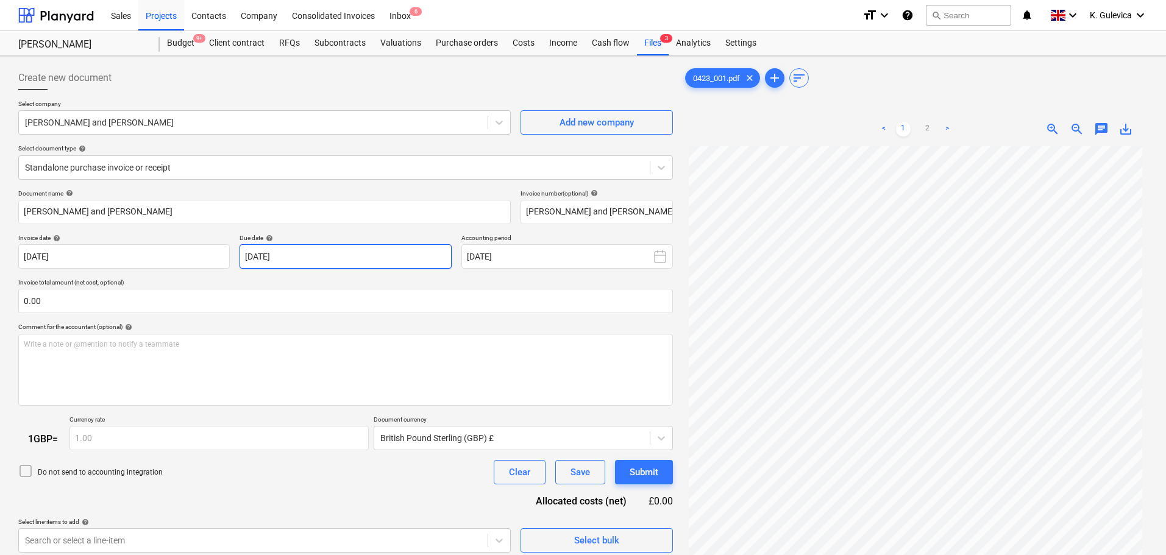
click at [379, 258] on body "Sales Projects Contacts Company Consolidated Invoices Inbox 6 format_size keybo…" at bounding box center [583, 277] width 1166 height 555
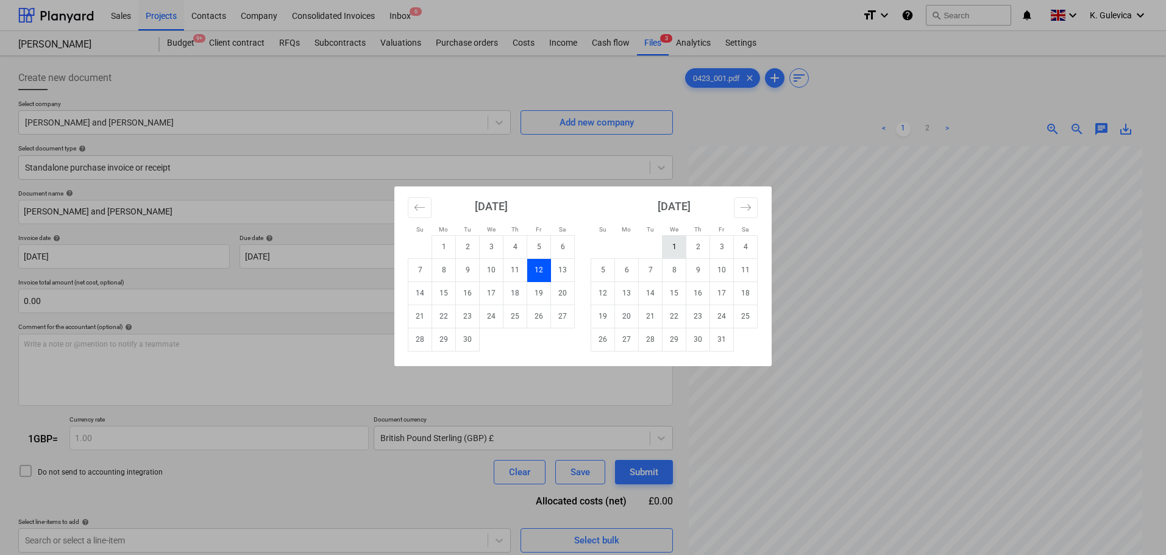
click at [666, 241] on td "1" at bounding box center [675, 246] width 24 height 23
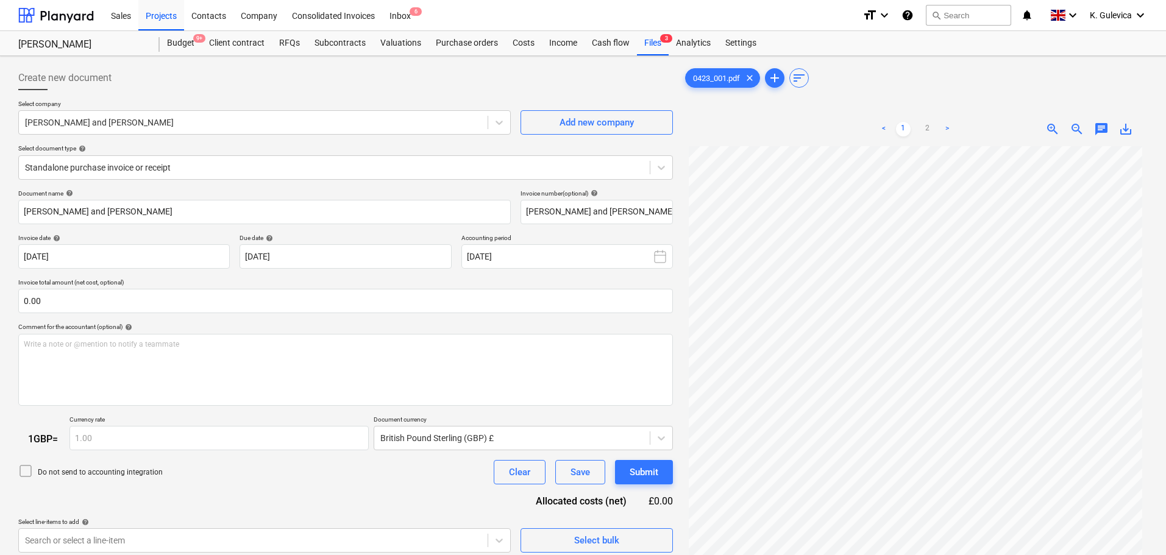
type input "[DATE]"
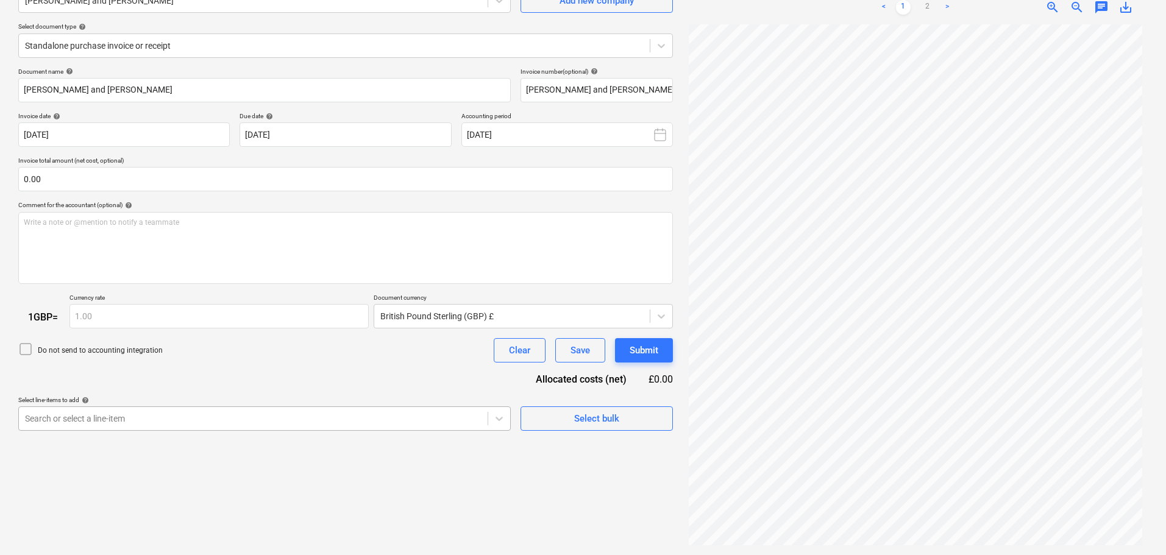
scroll to position [188, 0]
click at [250, 422] on body "Sales Projects Contacts Company Consolidated Invoices Inbox 6 format_size keybo…" at bounding box center [583, 155] width 1166 height 555
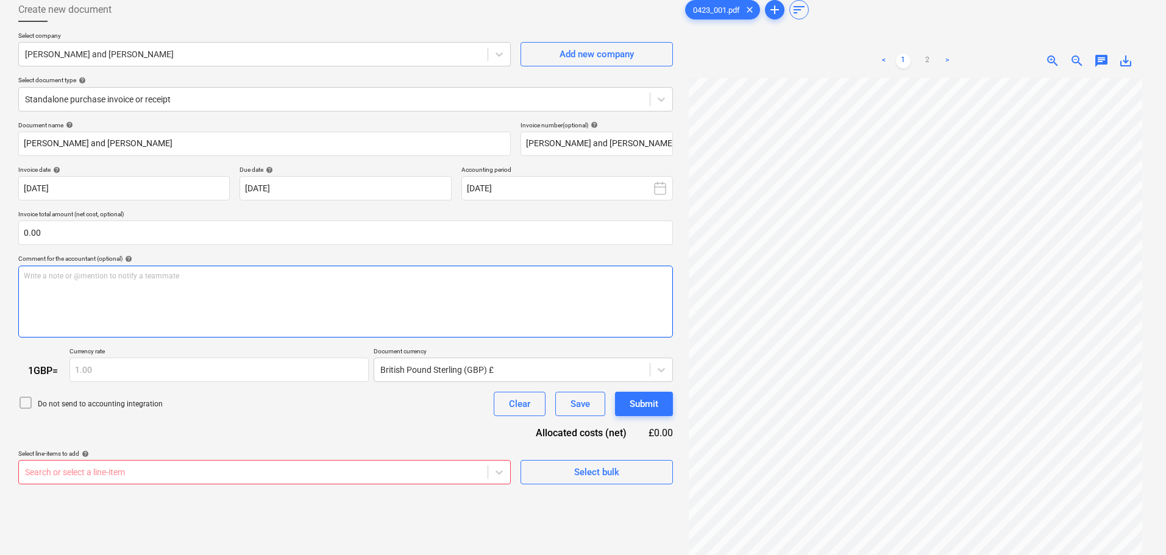
scroll to position [122, 0]
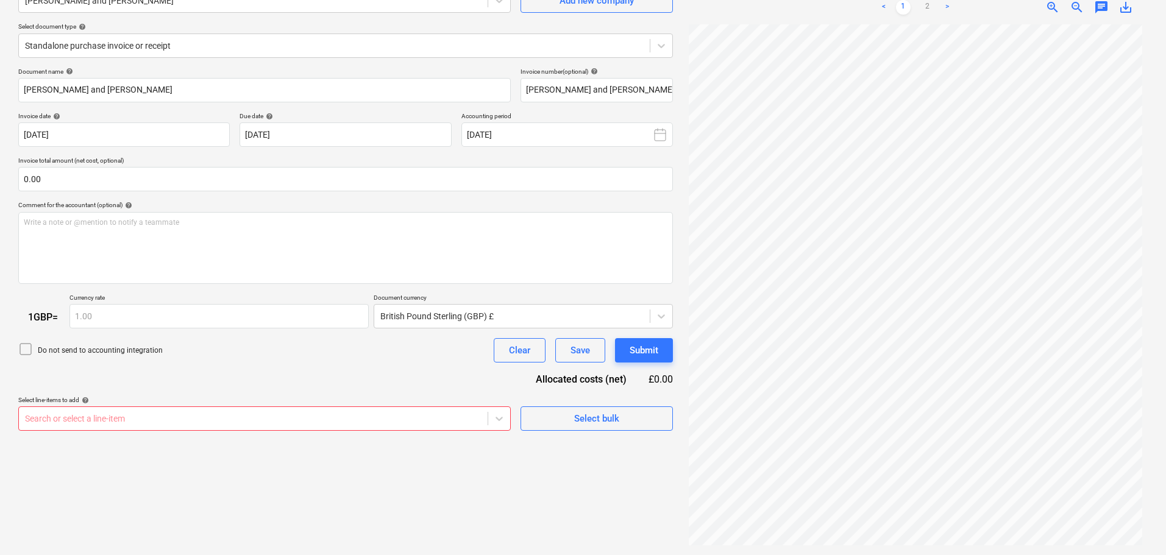
click at [435, 420] on body "Sales Projects Contacts Company Consolidated Invoices Inbox 6 format_size keybo…" at bounding box center [583, 155] width 1166 height 555
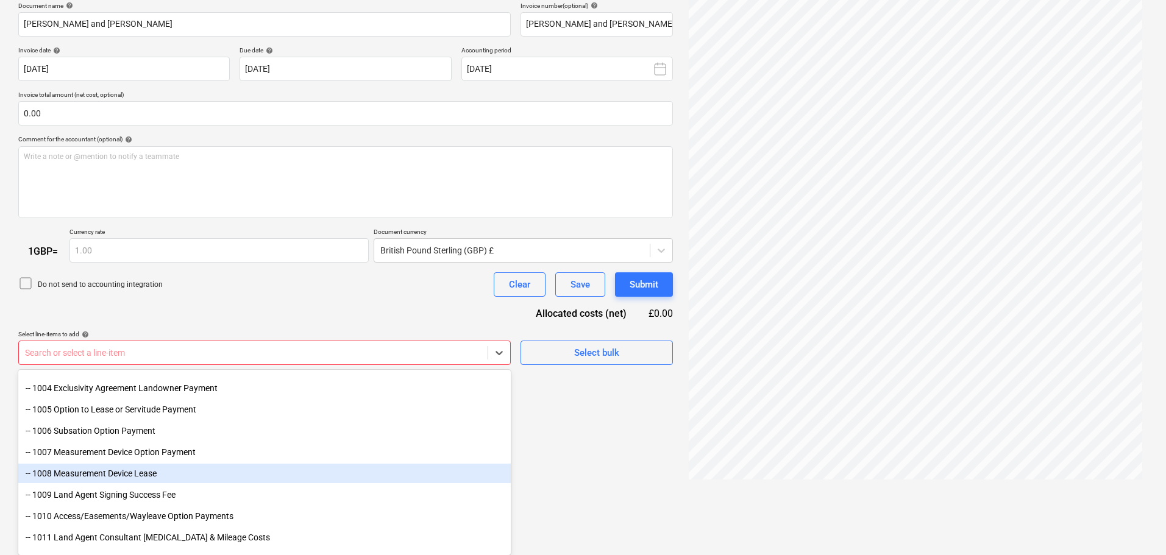
click at [139, 470] on div "-- 1008 Measurement Device Lease" at bounding box center [264, 474] width 493 height 20
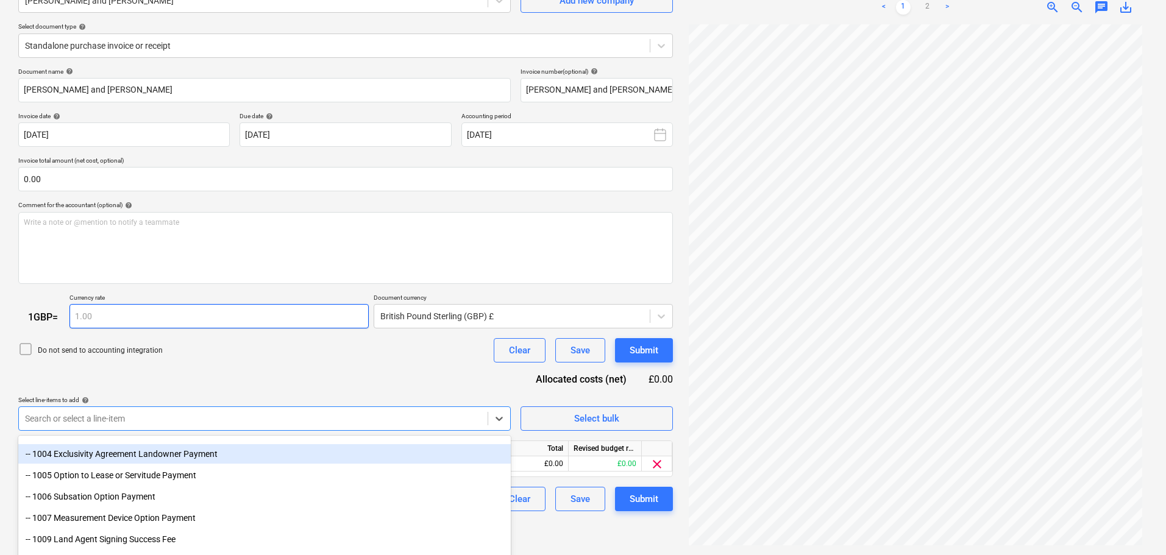
drag, startPoint x: 329, startPoint y: 298, endPoint x: 324, endPoint y: 305, distance: 9.1
click at [331, 300] on div "Document name help [PERSON_NAME] and [PERSON_NAME] Invoice number (optional) he…" at bounding box center [345, 290] width 655 height 445
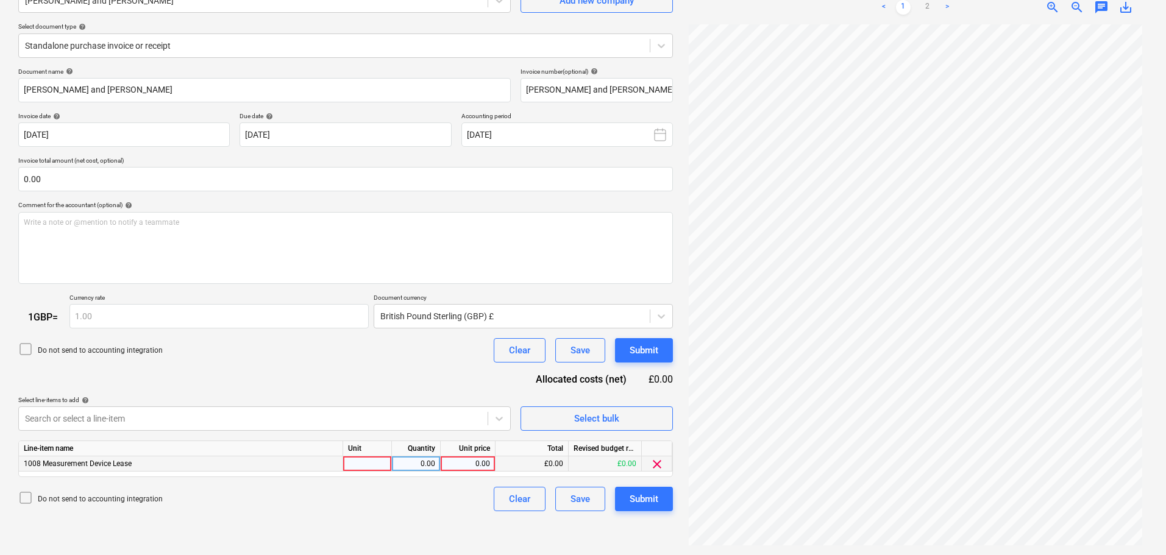
click at [472, 457] on div "0.00" at bounding box center [468, 464] width 45 height 15
type input "500"
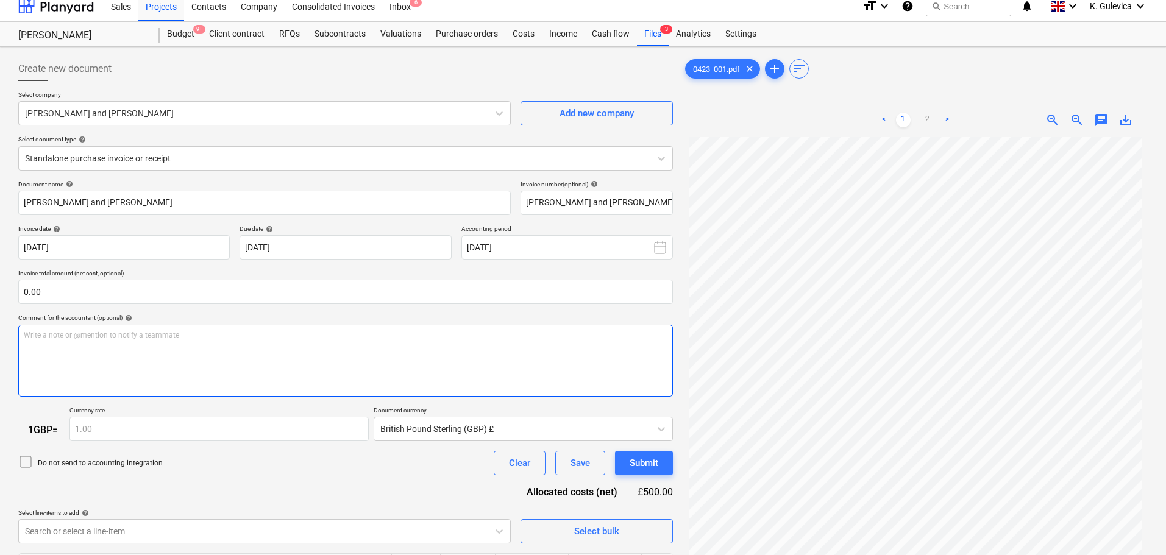
scroll to position [0, 0]
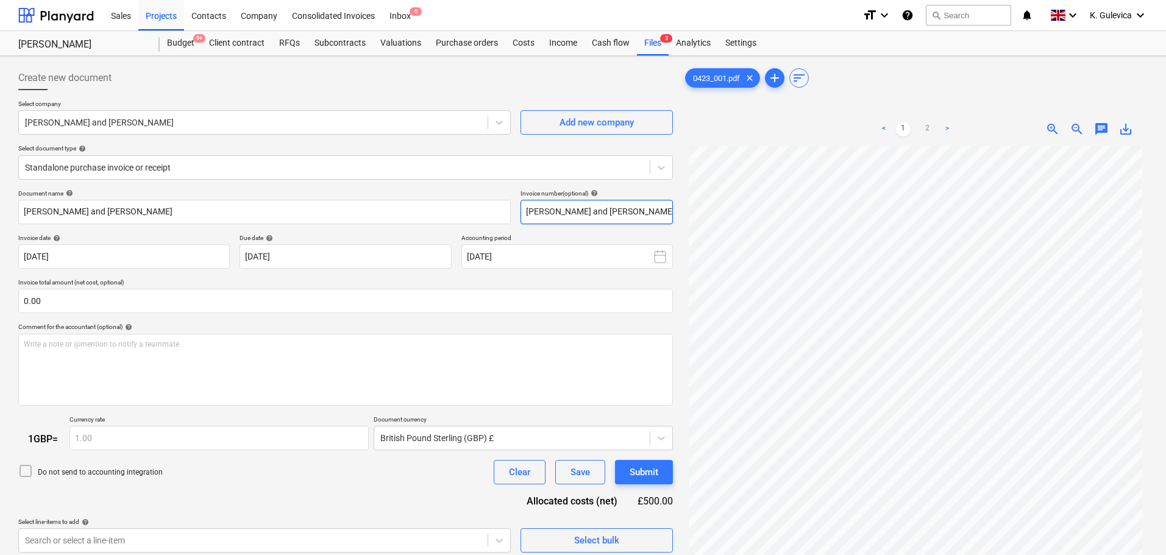
click at [629, 211] on input "[PERSON_NAME] and [PERSON_NAME]" at bounding box center [597, 212] width 152 height 24
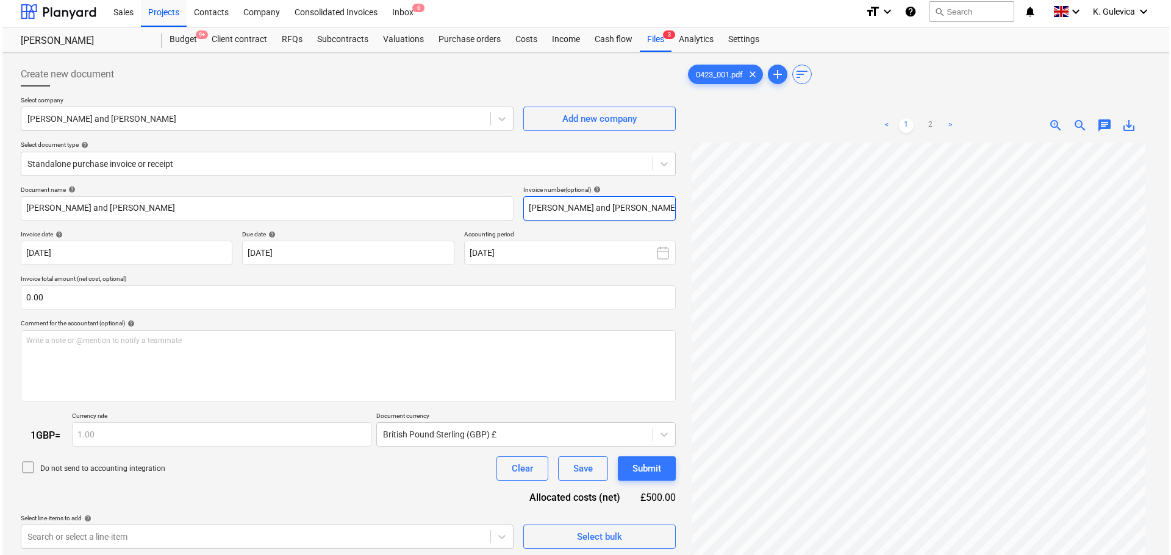
scroll to position [122, 0]
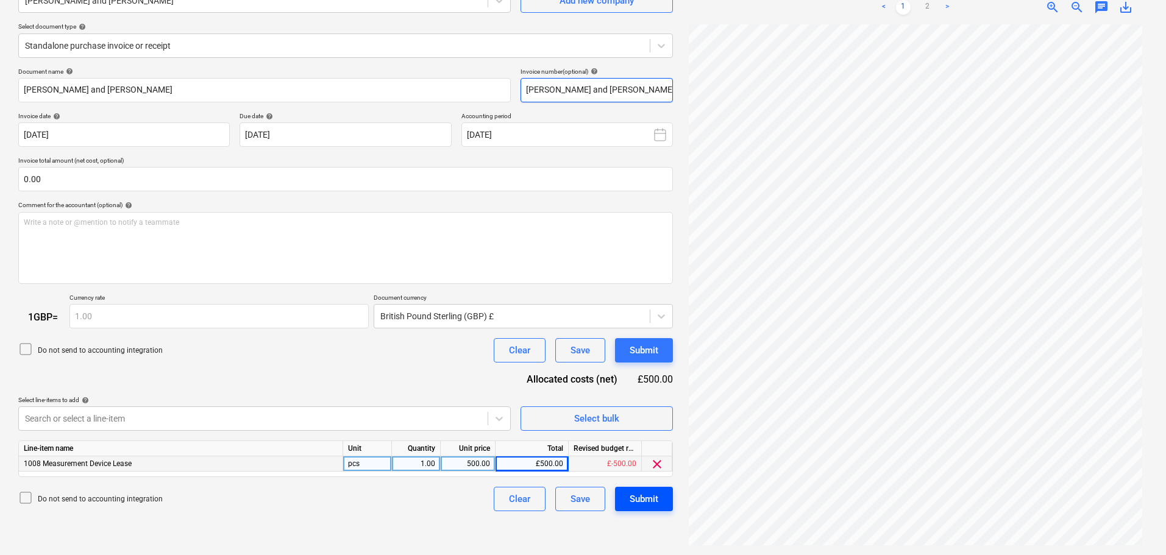
type input "[PERSON_NAME] and [PERSON_NAME] LIDAR"
click at [649, 501] on div "Submit" at bounding box center [644, 499] width 29 height 16
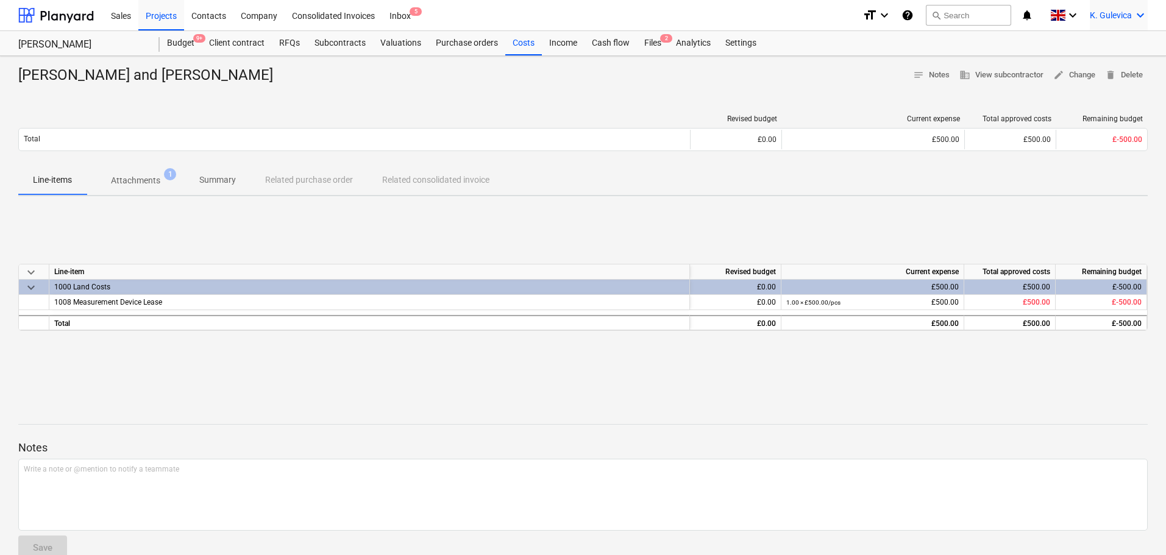
click at [1105, 18] on span "K. Gulevica" at bounding box center [1111, 15] width 42 height 10
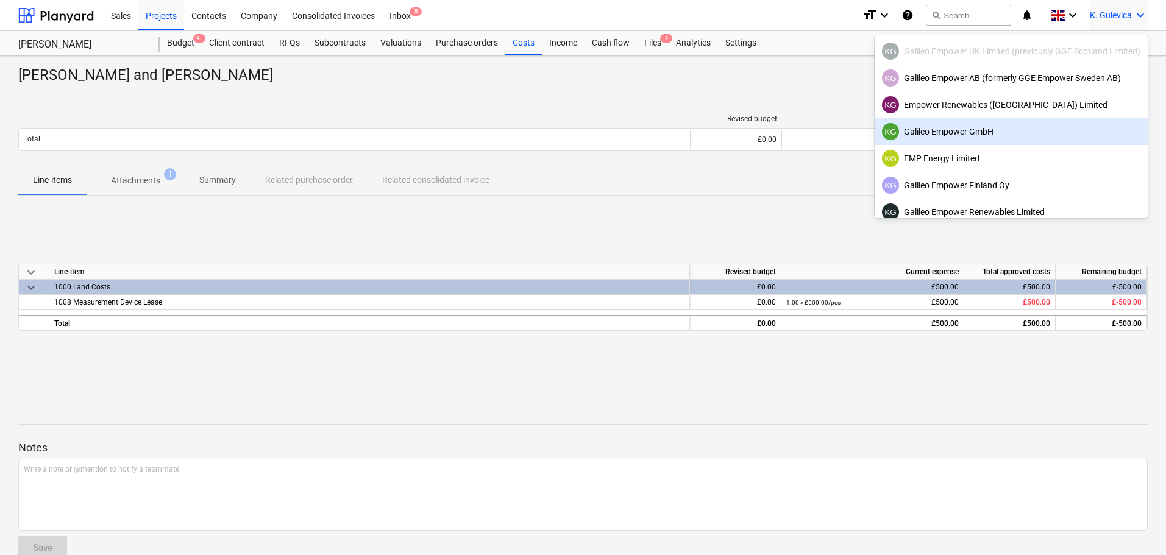
click at [988, 134] on div "KG Galileo Empower GmbH" at bounding box center [1011, 131] width 259 height 17
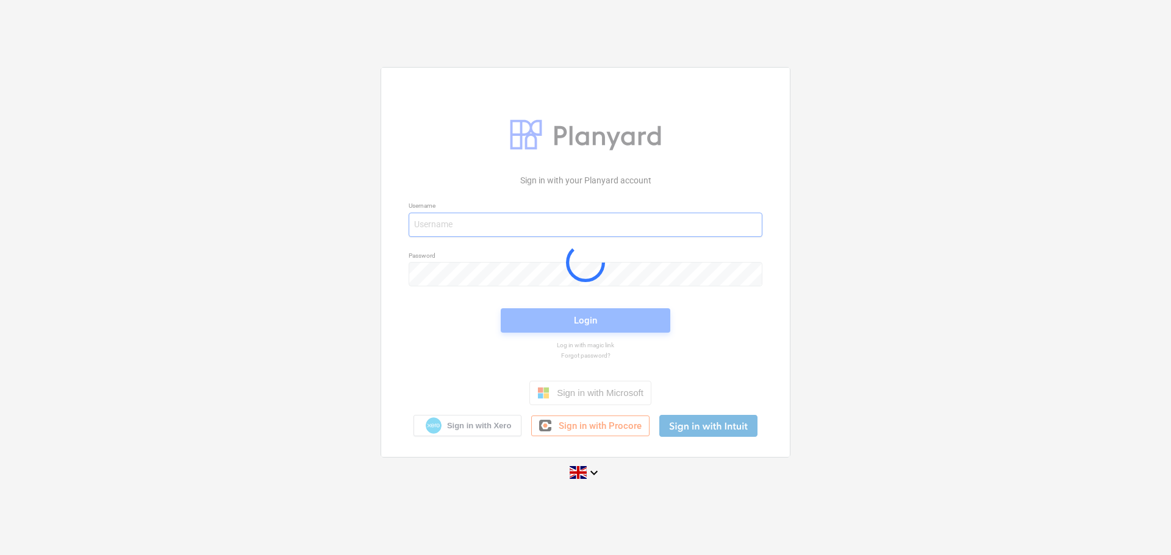
type input "[EMAIL_ADDRESS][DOMAIN_NAME]"
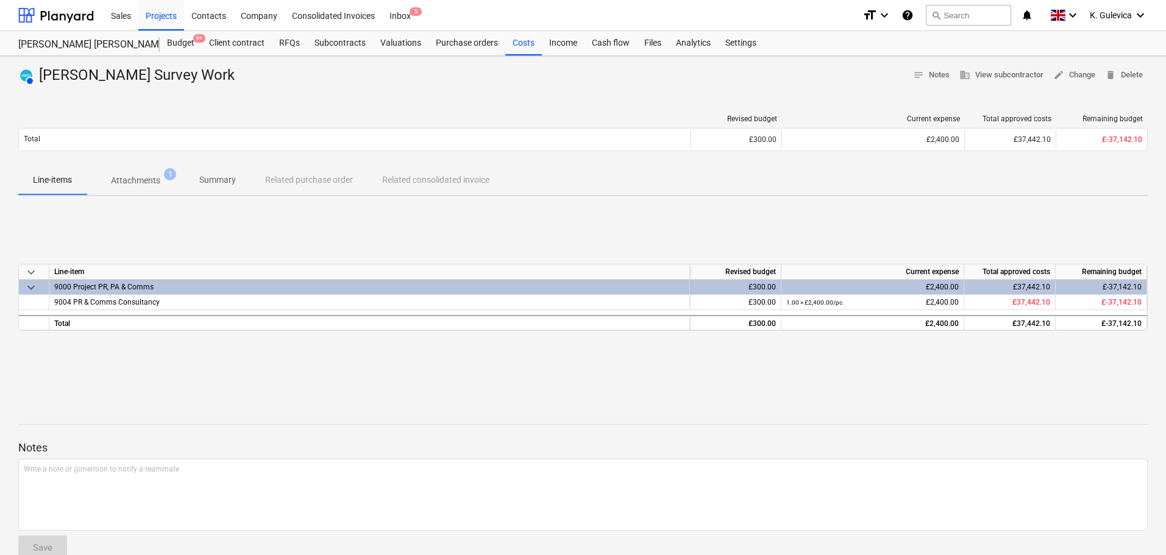
click at [151, 184] on p "Attachments" at bounding box center [135, 180] width 49 height 13
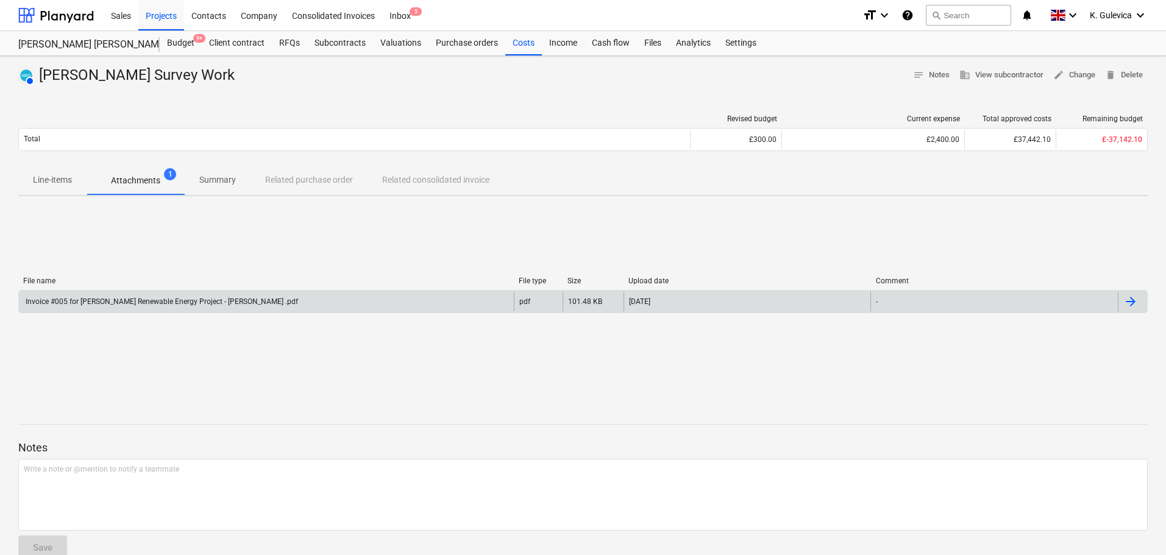
click at [344, 298] on div "Invoice #005 for Longmuir Renewable Energy Project - Julian Grant .pdf" at bounding box center [266, 302] width 495 height 20
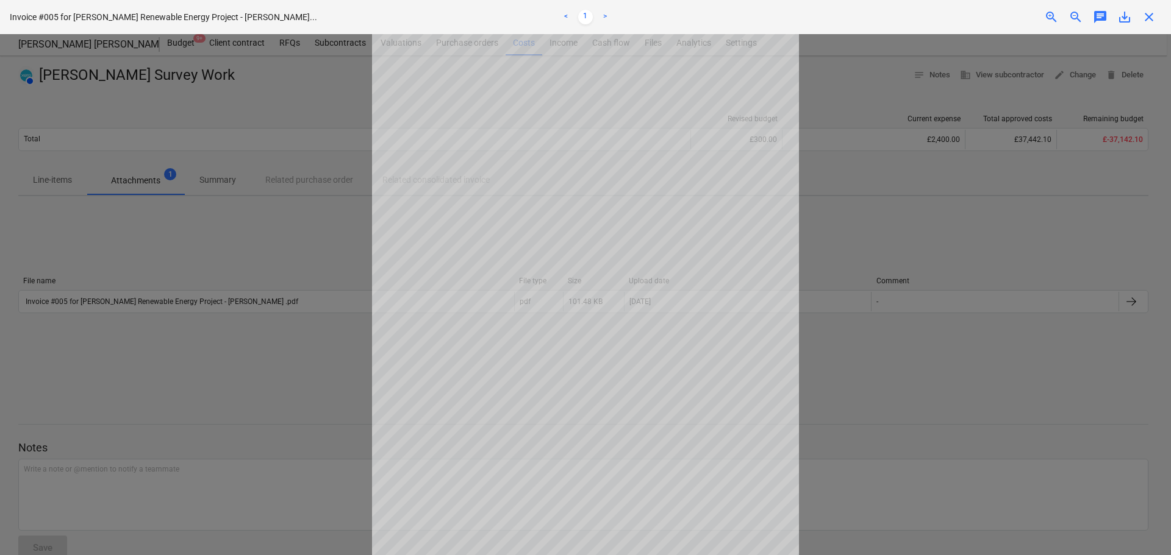
click at [1154, 18] on span "close" at bounding box center [1148, 17] width 15 height 15
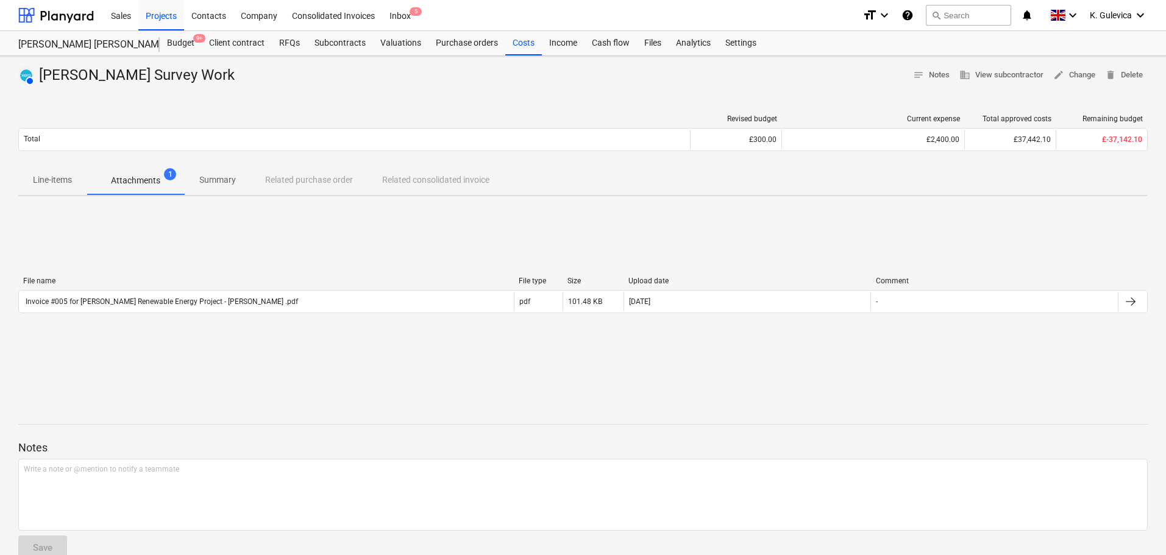
click at [210, 171] on span "Summary" at bounding box center [218, 180] width 66 height 20
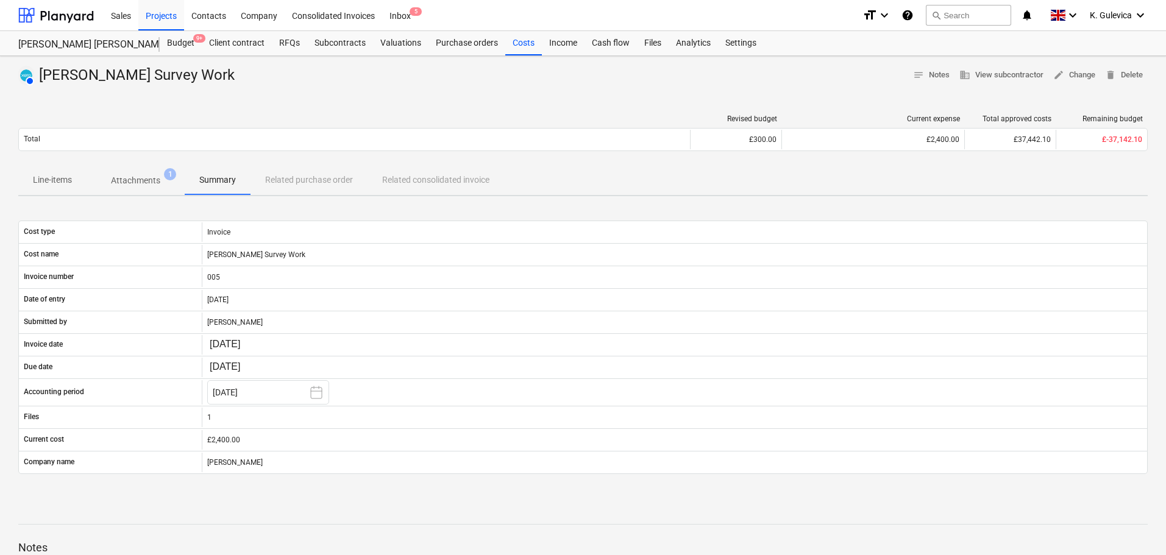
click at [134, 176] on p "Attachments" at bounding box center [135, 180] width 49 height 13
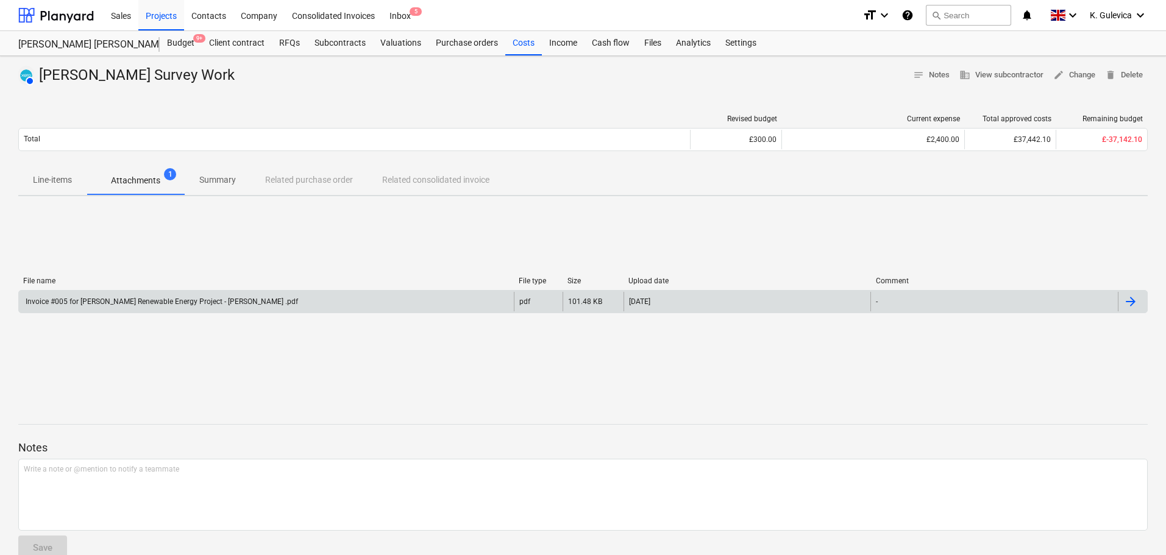
click at [253, 301] on div "Invoice #005 for Longmuir Renewable Energy Project - Julian Grant .pdf" at bounding box center [161, 302] width 274 height 9
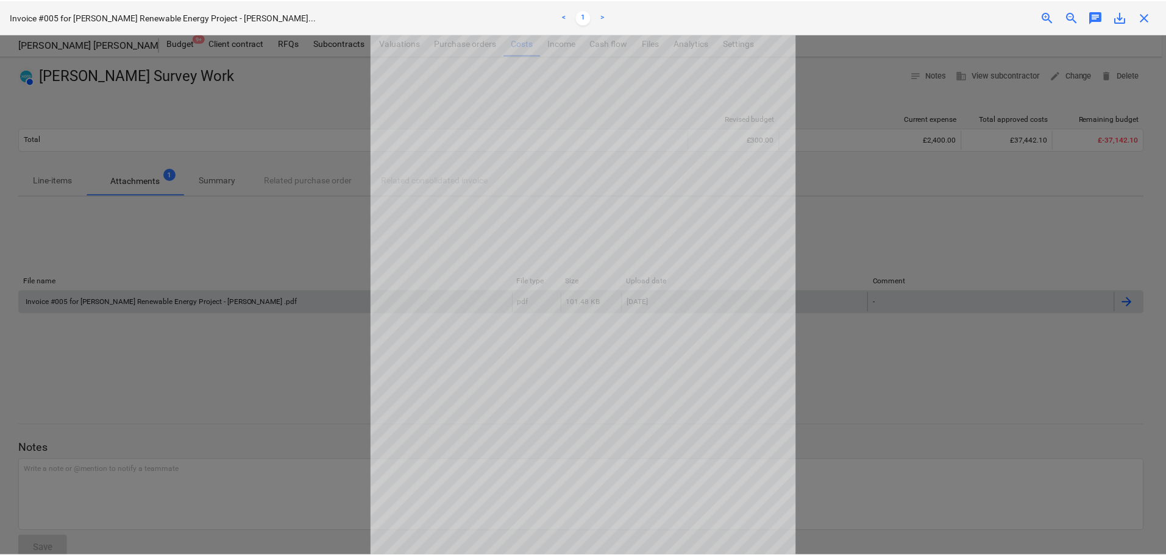
scroll to position [61, 0]
click at [1148, 16] on span "close" at bounding box center [1148, 17] width 15 height 15
